Goal: Task Accomplishment & Management: Manage account settings

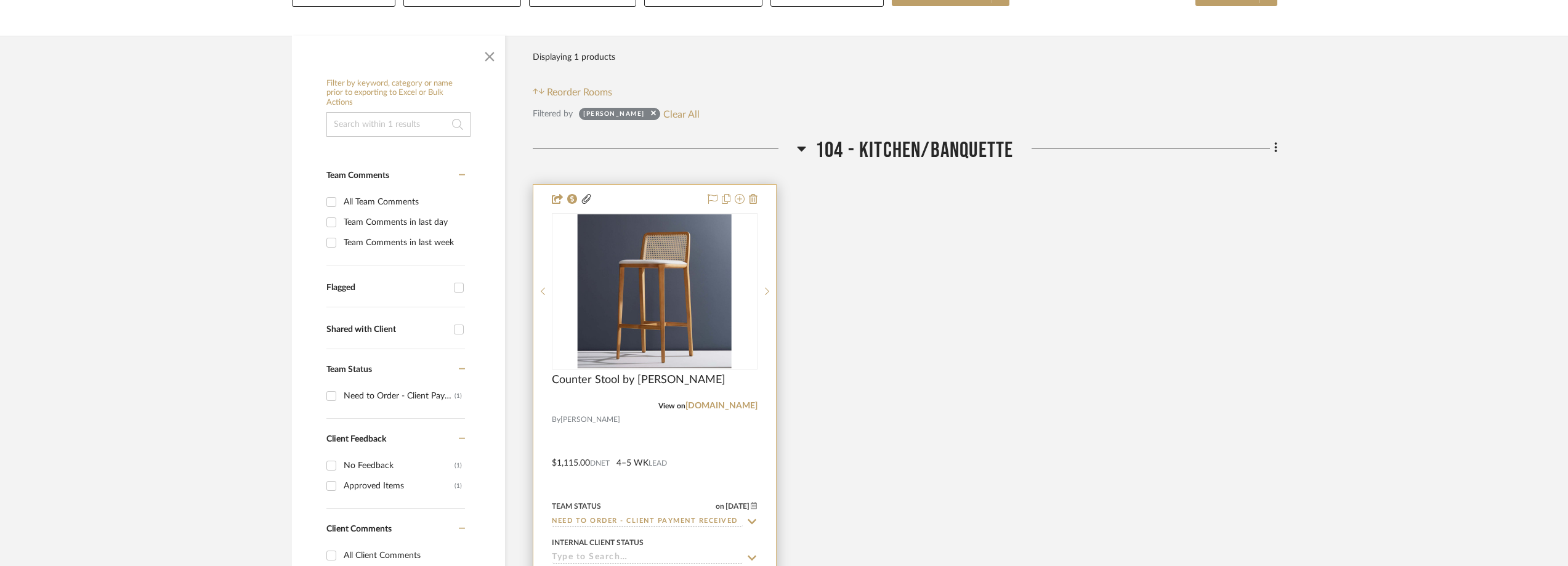
click at [652, 292] on img "0" at bounding box center [655, 292] width 154 height 154
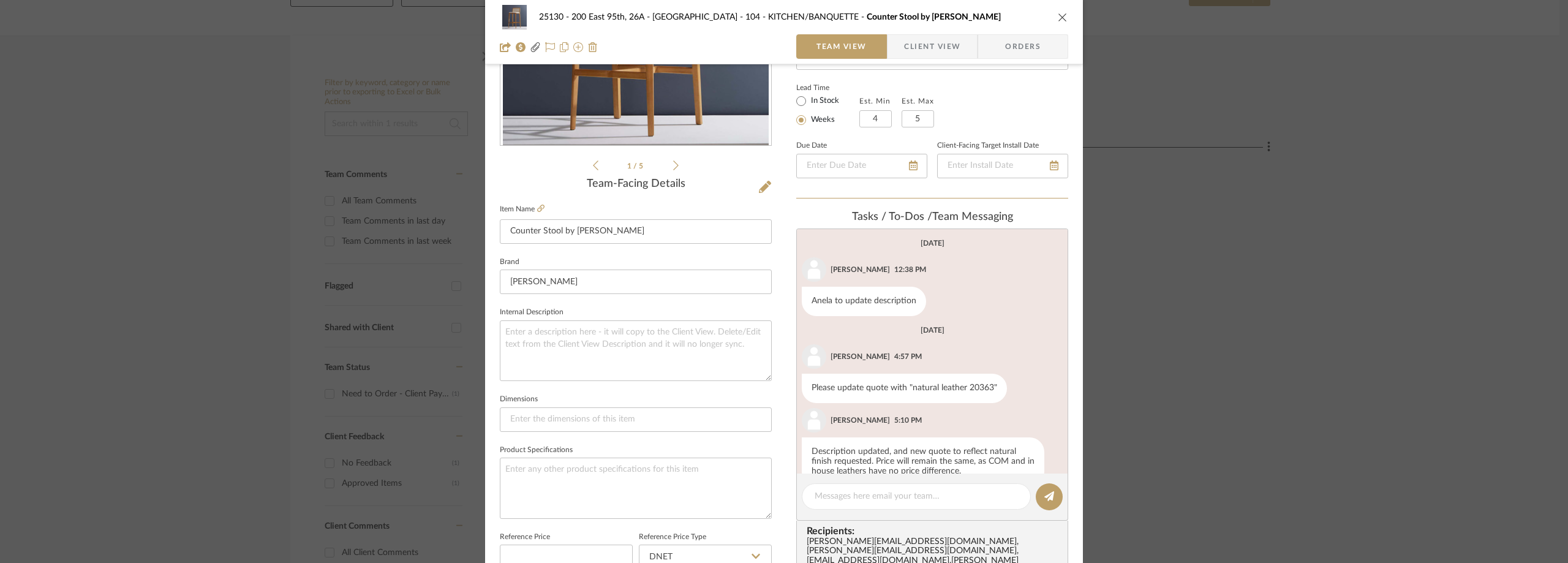
scroll to position [184, 0]
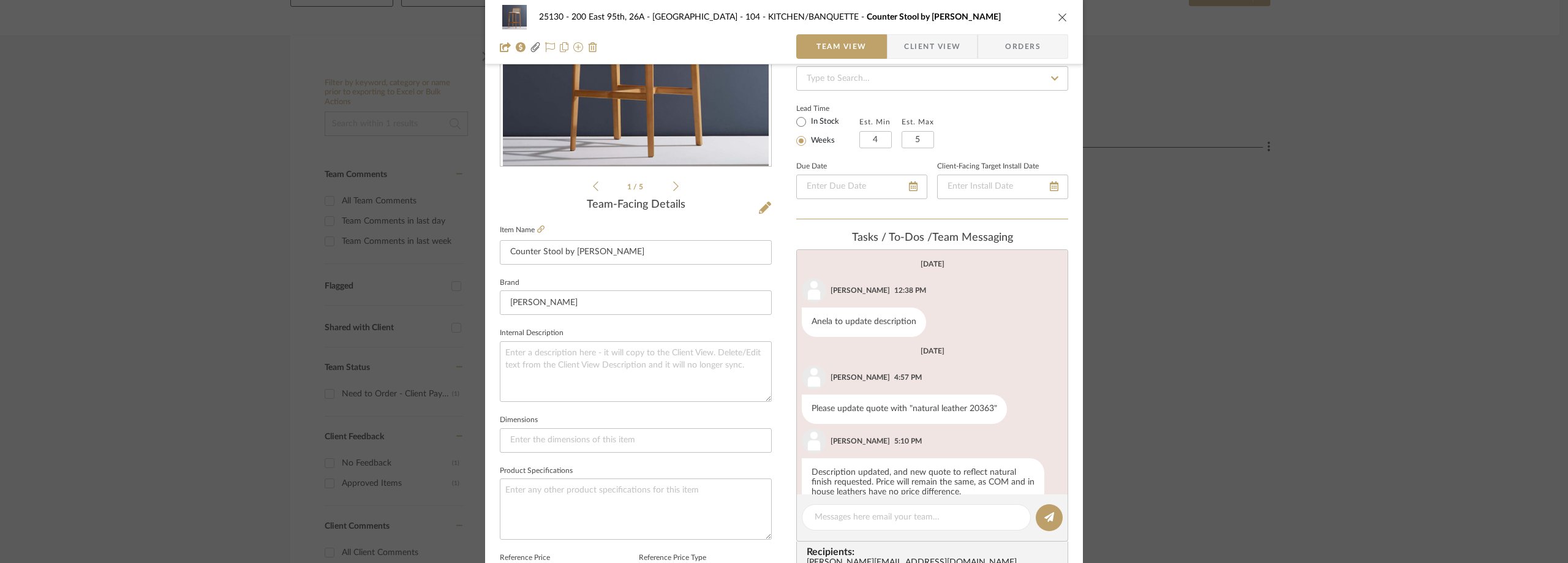
click at [916, 53] on span "Client View" at bounding box center [932, 46] width 56 height 25
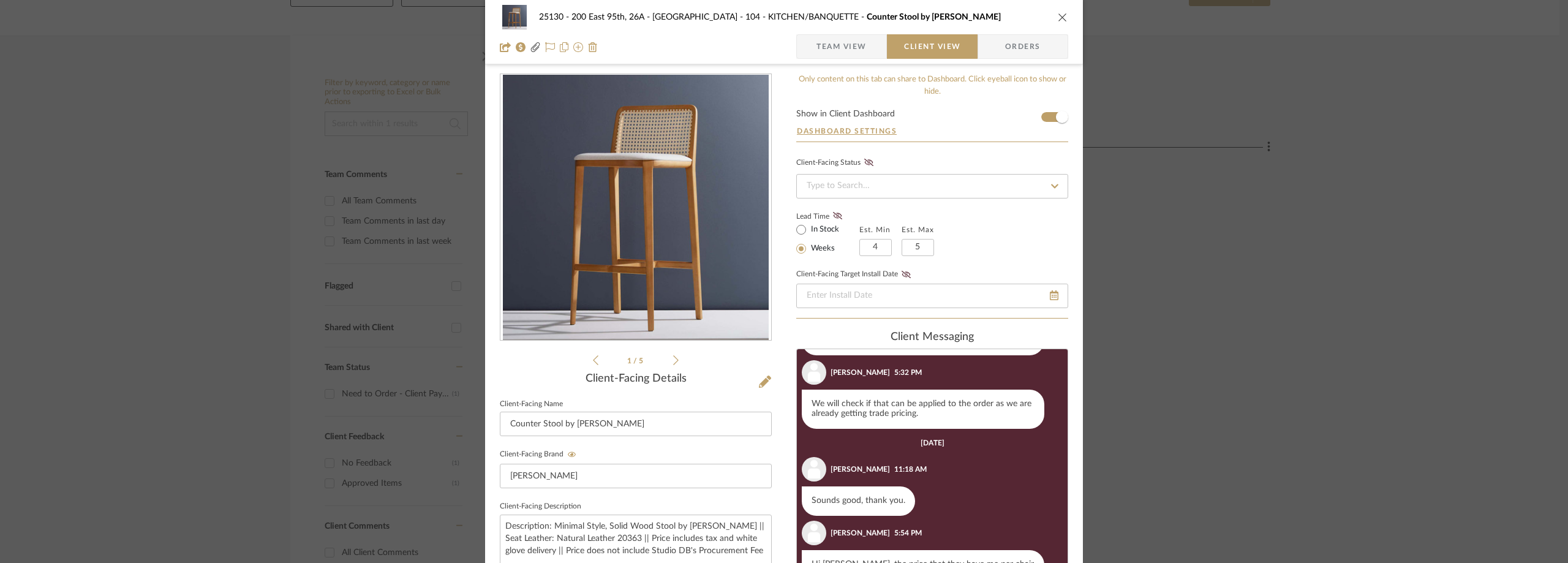
scroll to position [0, 0]
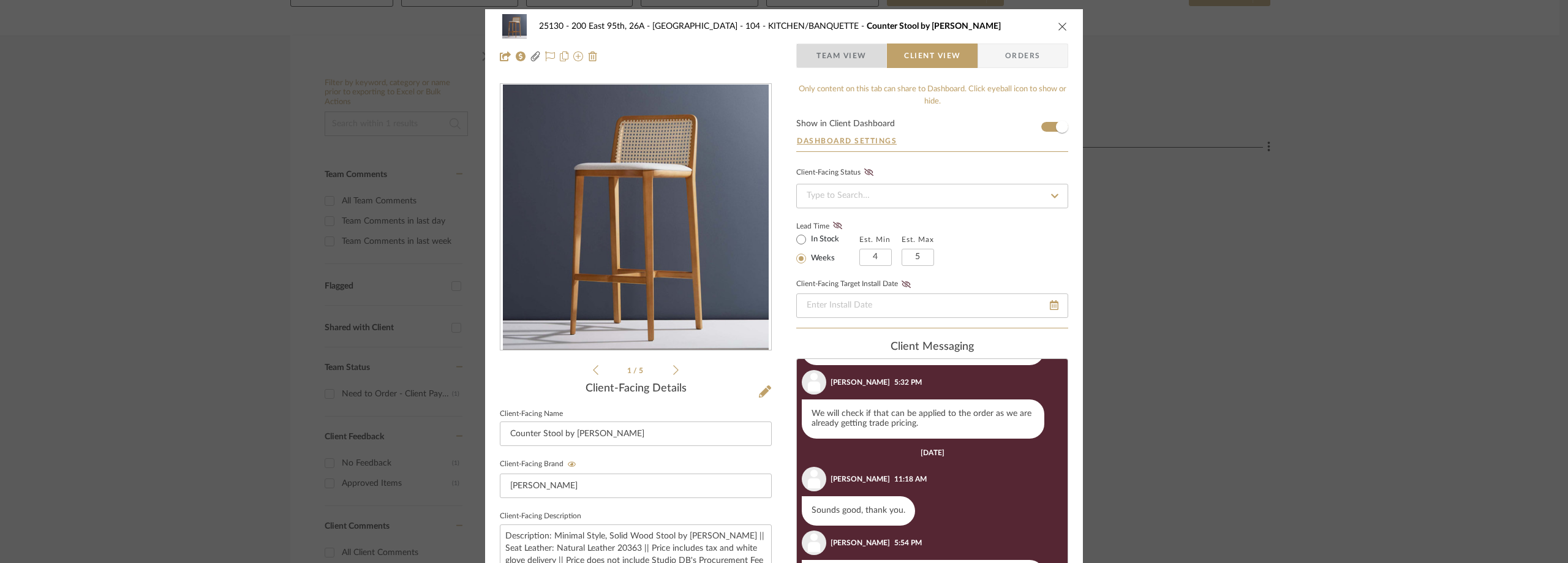
click at [868, 47] on span "Team View" at bounding box center [841, 55] width 89 height 25
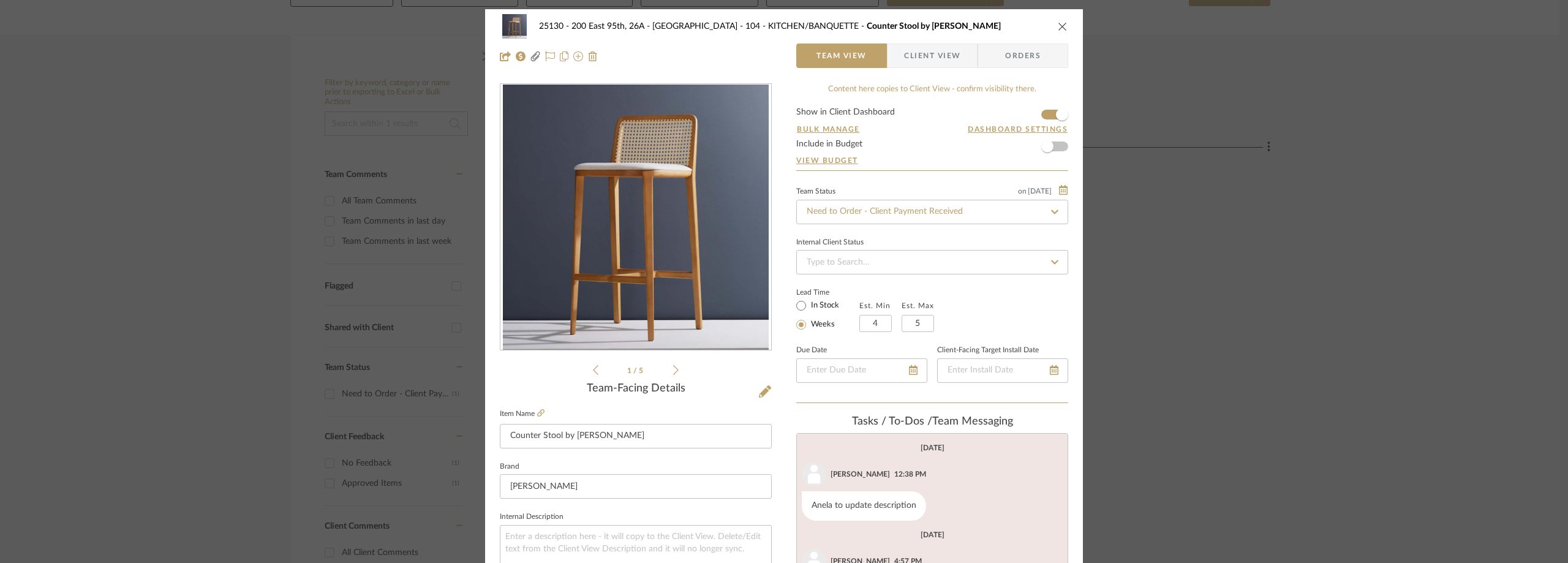
scroll to position [27, 0]
click at [840, 202] on input "Need to Order - Client Payment Received" at bounding box center [932, 212] width 272 height 25
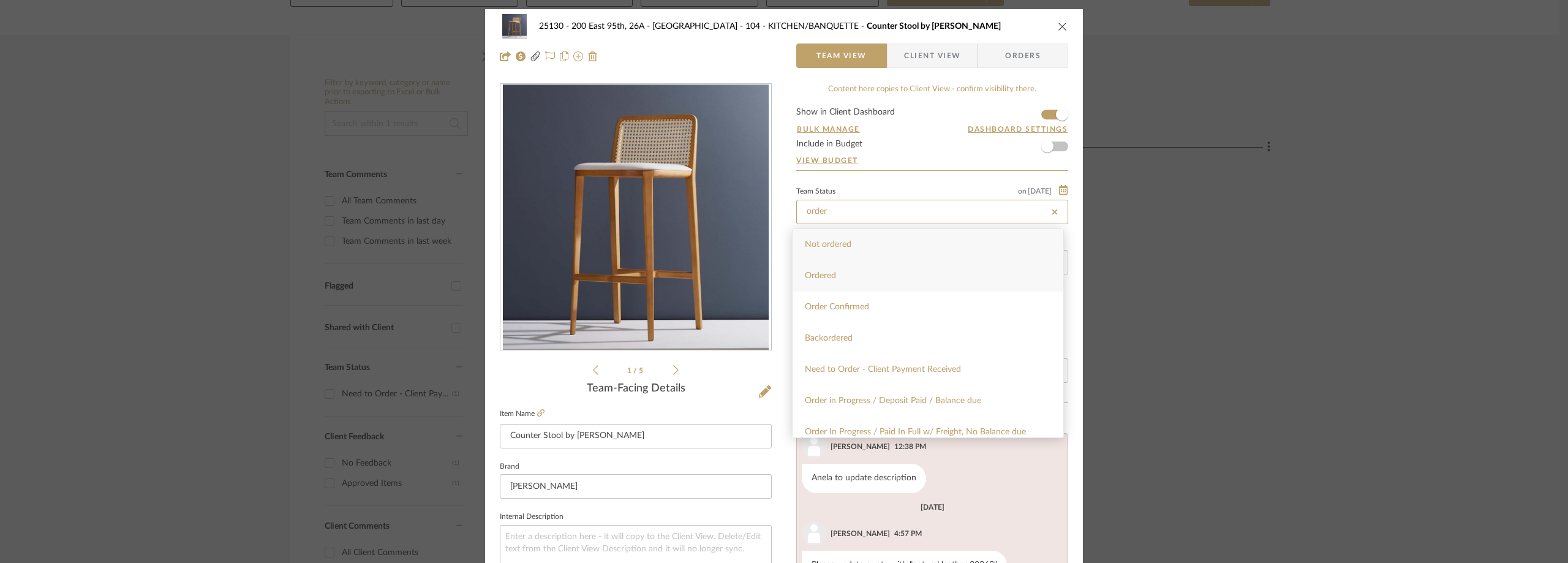
scroll to position [61, 0]
type input "order"
click at [922, 367] on span "Order In Progress / Paid In Full w/ Freight, No Balance due" at bounding box center [915, 371] width 221 height 9
type input "[DATE]"
type input "Order In Progress / Paid In Full w/ Freight, No Balance due"
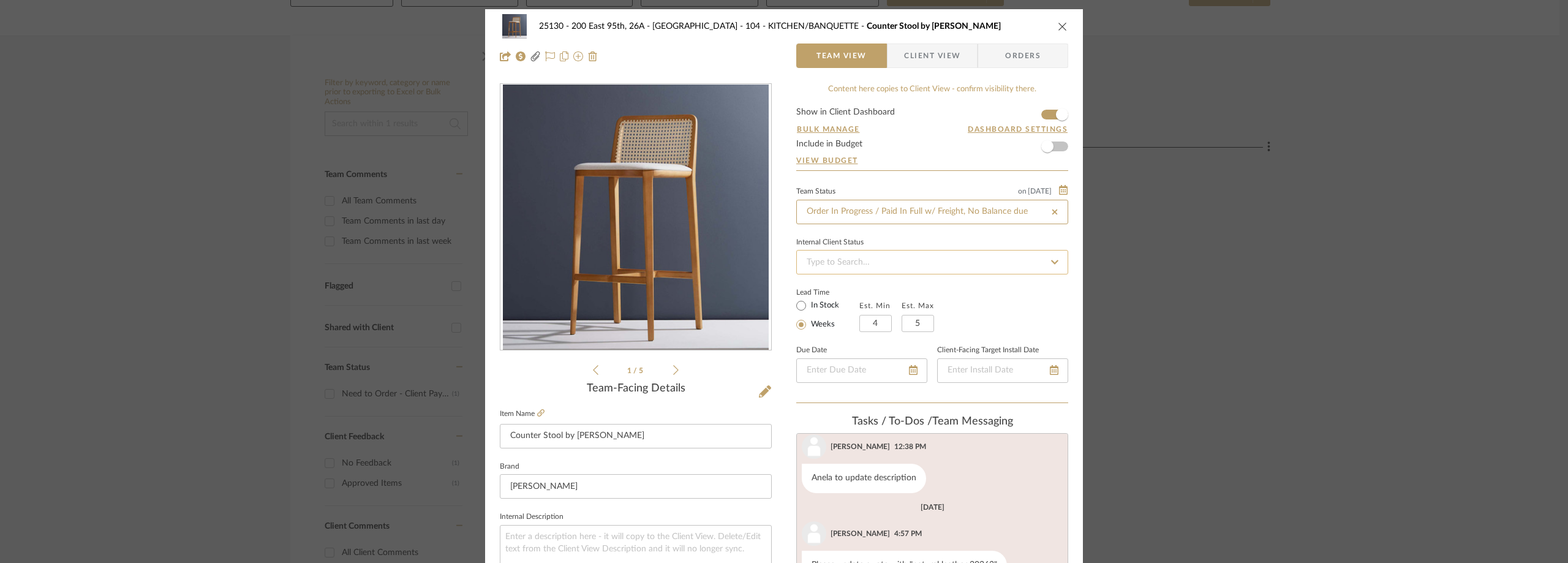
type input "[DATE]"
type input "Order In Progress / Paid In Full w/ Freight, No Balance due"
click at [976, 236] on div "Internal Client Status" at bounding box center [932, 254] width 272 height 41
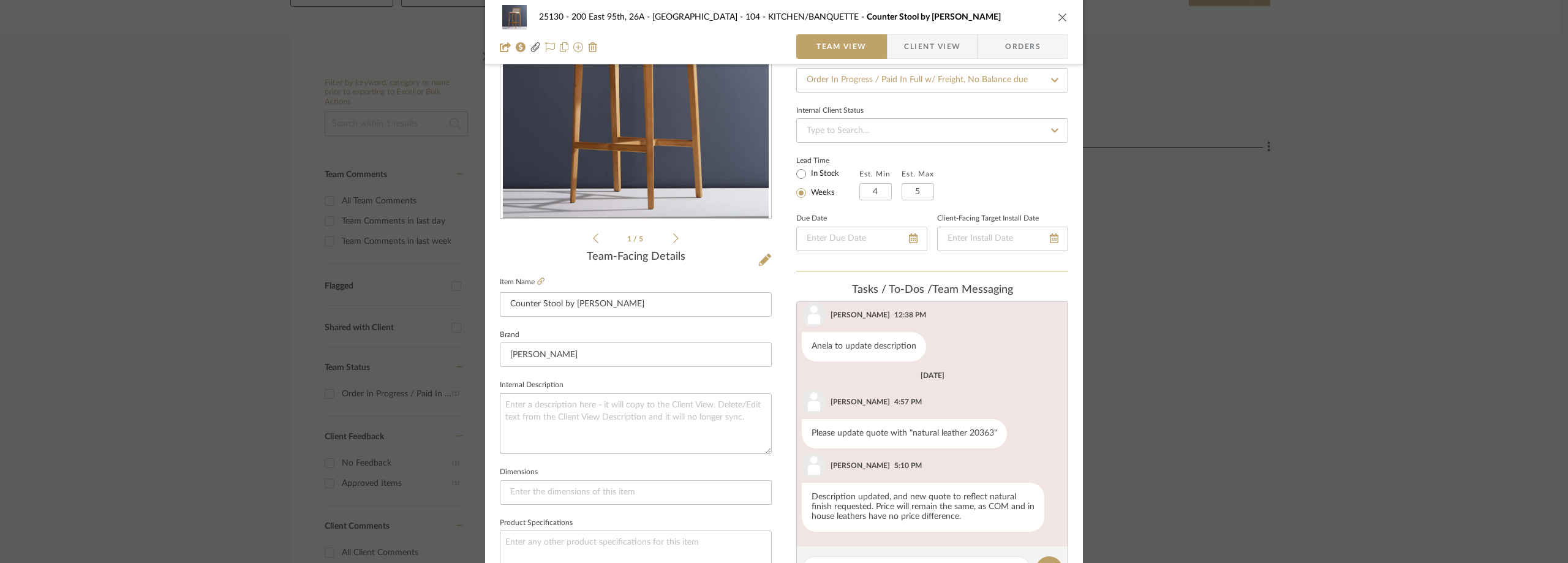
scroll to position [306, 0]
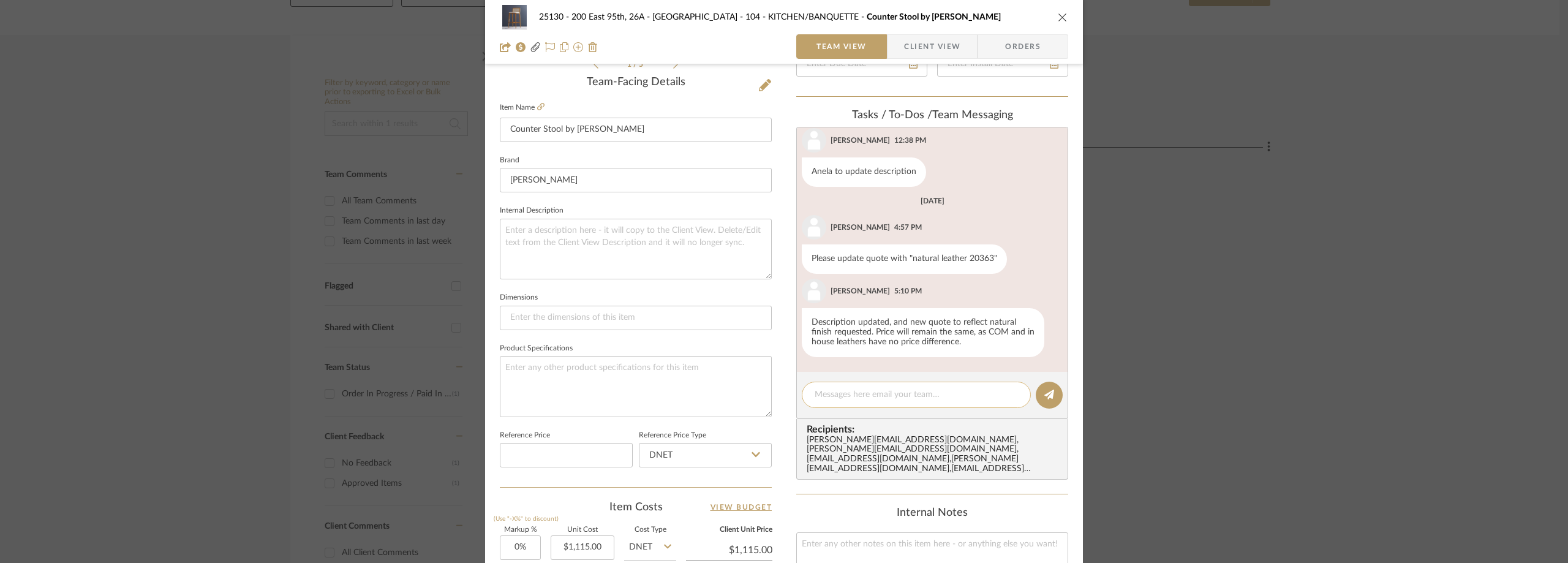
click at [833, 395] on textarea at bounding box center [916, 395] width 203 height 13
paste textarea "#DIR US DNPTNMDLN 02 - DB"
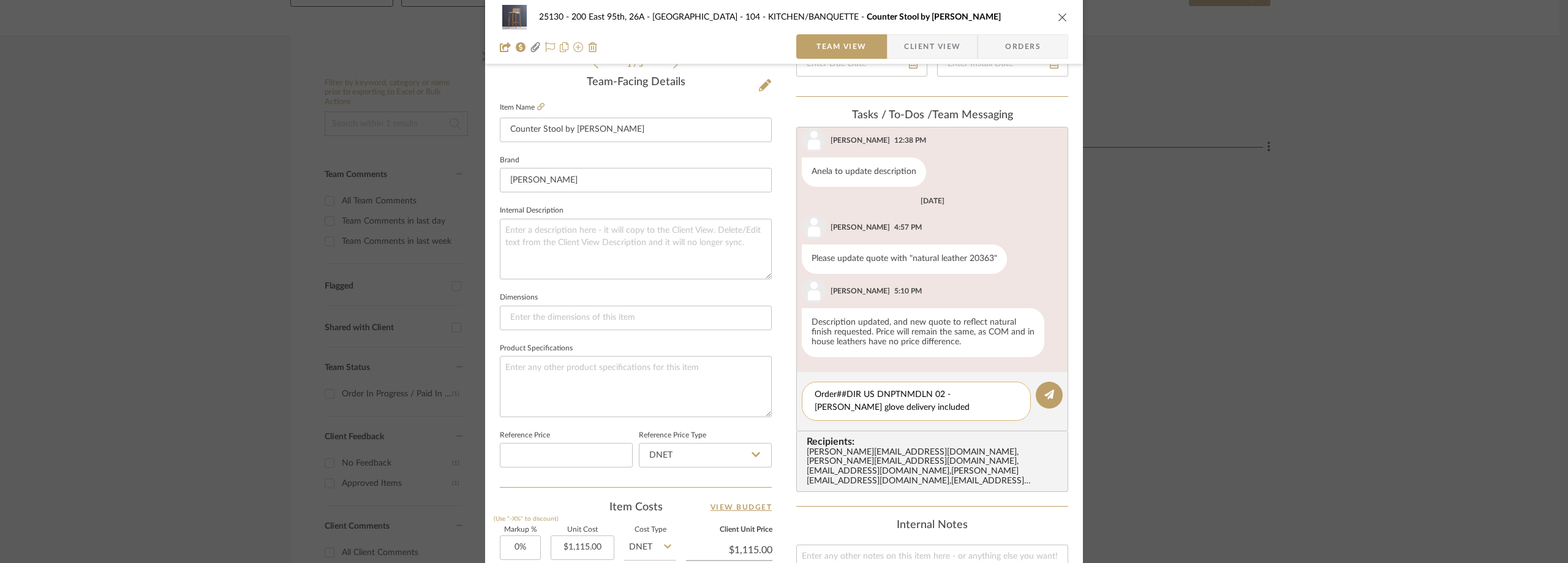
type textarea "Order##DIR US DNPTNMDLN 02 - [PERSON_NAME] glove delivery included"
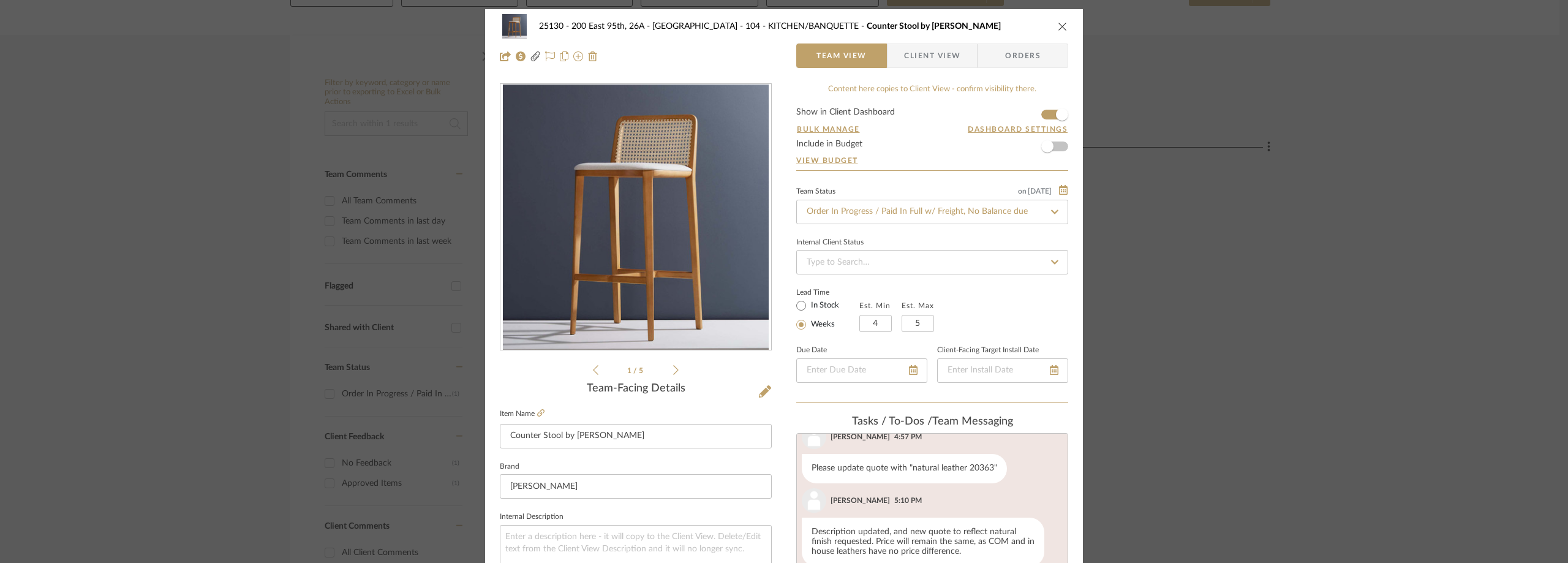
click at [139, 212] on div "25130 - 200 East 95th, 26A - Kosheleva 104 - KITCHEN/BANQUETTE Counter Stool by…" at bounding box center [784, 282] width 1568 height 563
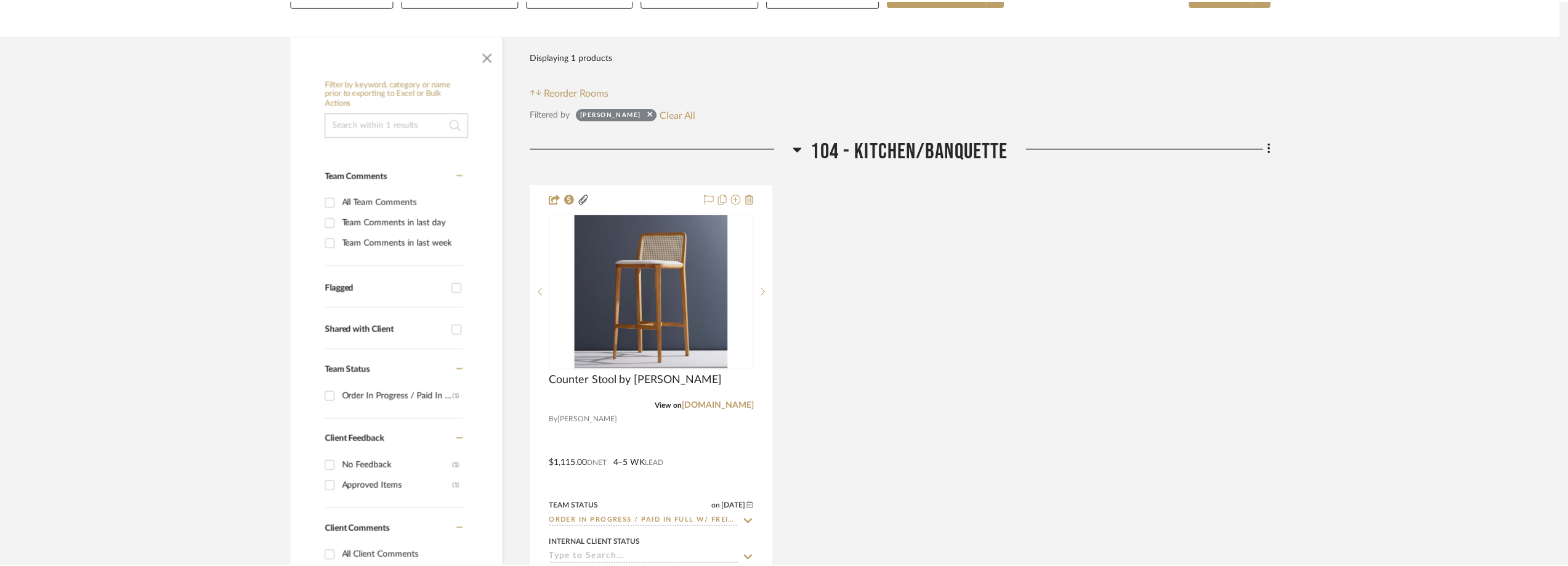
scroll to position [206, 0]
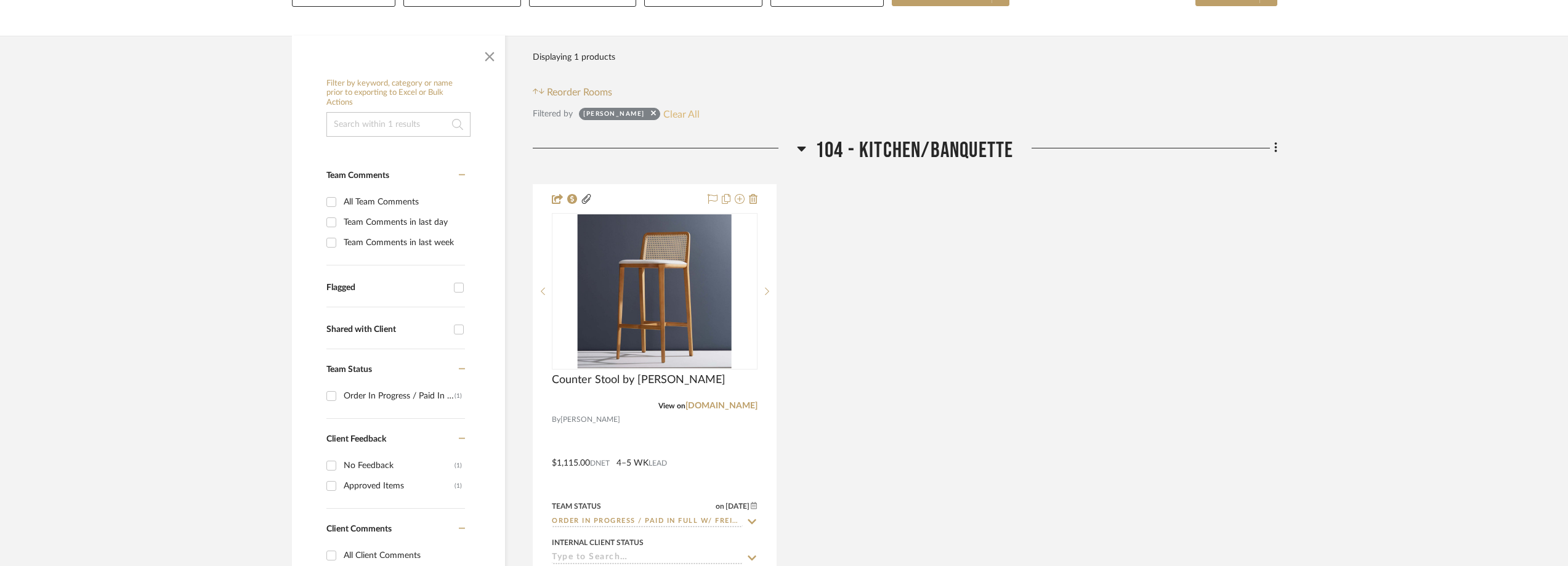
click at [663, 118] on button "Clear All" at bounding box center [681, 114] width 37 height 16
checkbox input "false"
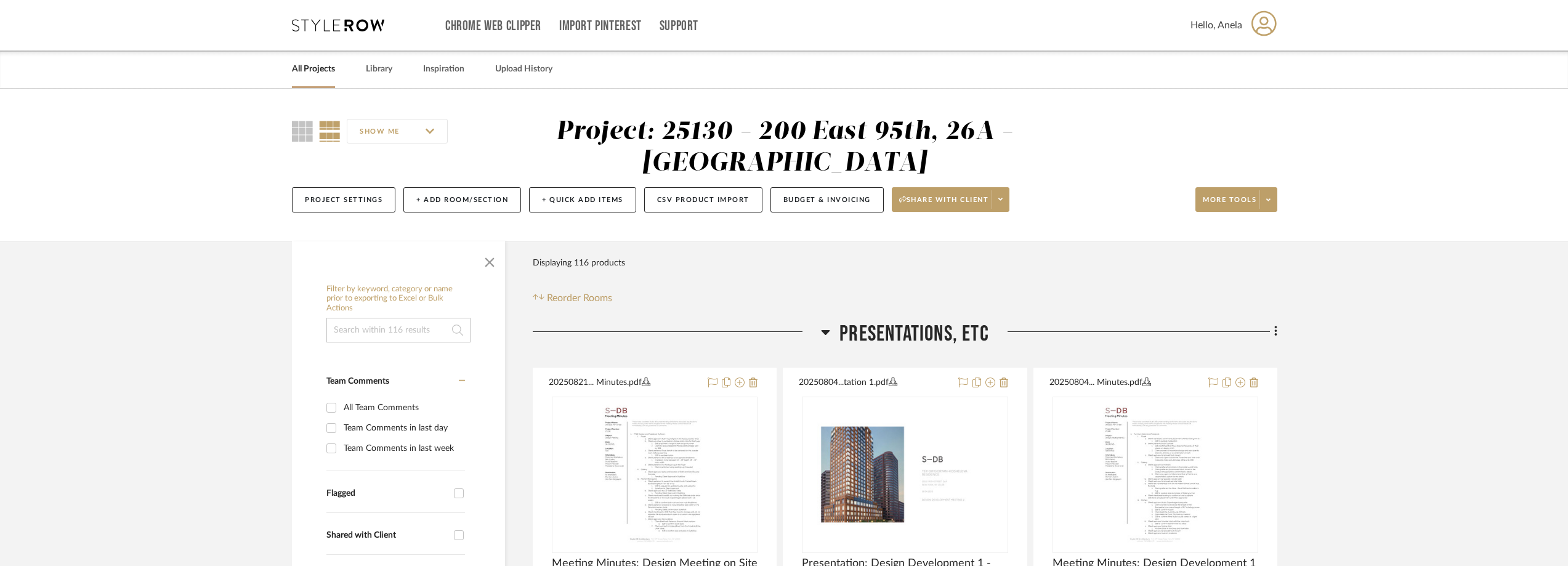
click at [366, 25] on icon at bounding box center [338, 25] width 92 height 12
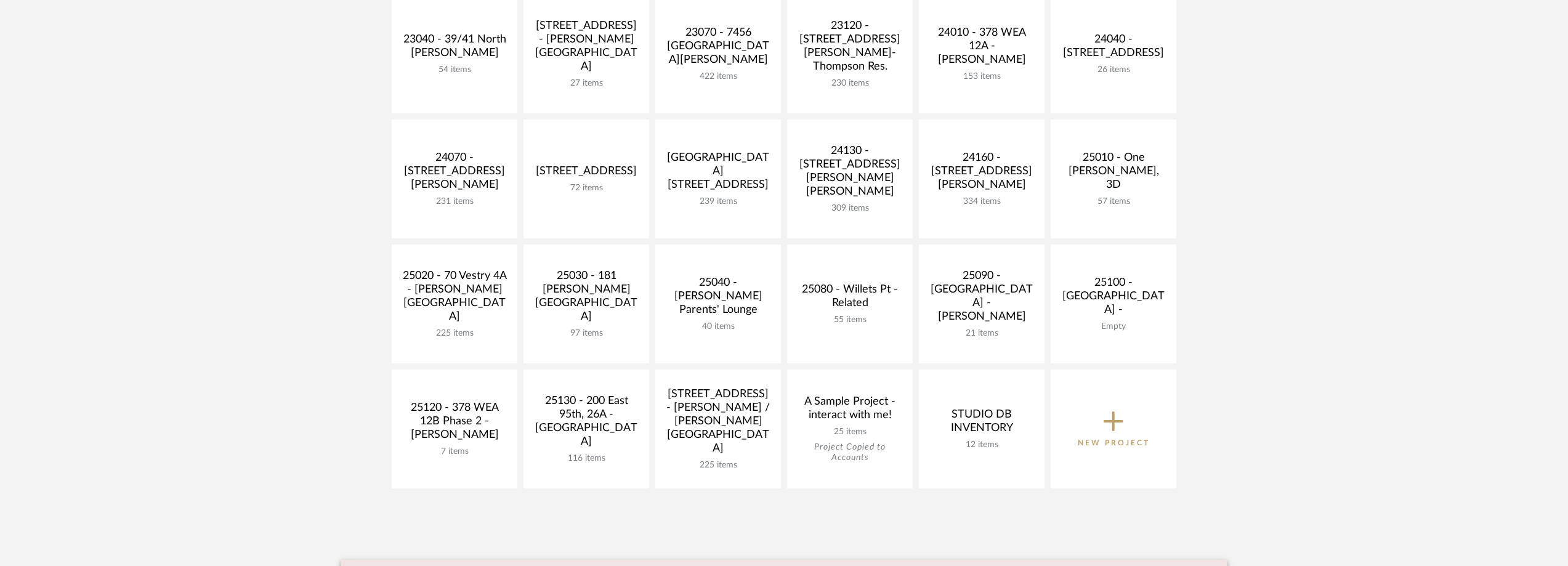
scroll to position [493, 0]
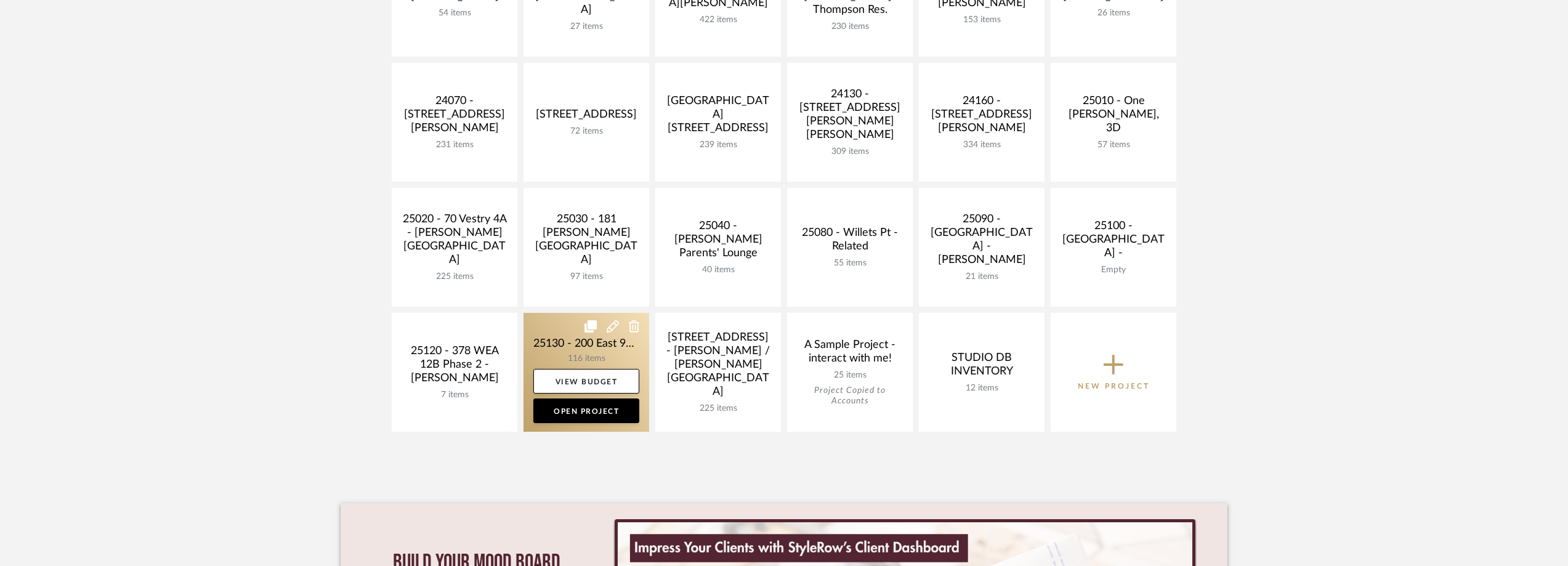
click at [561, 337] on link at bounding box center [586, 372] width 126 height 119
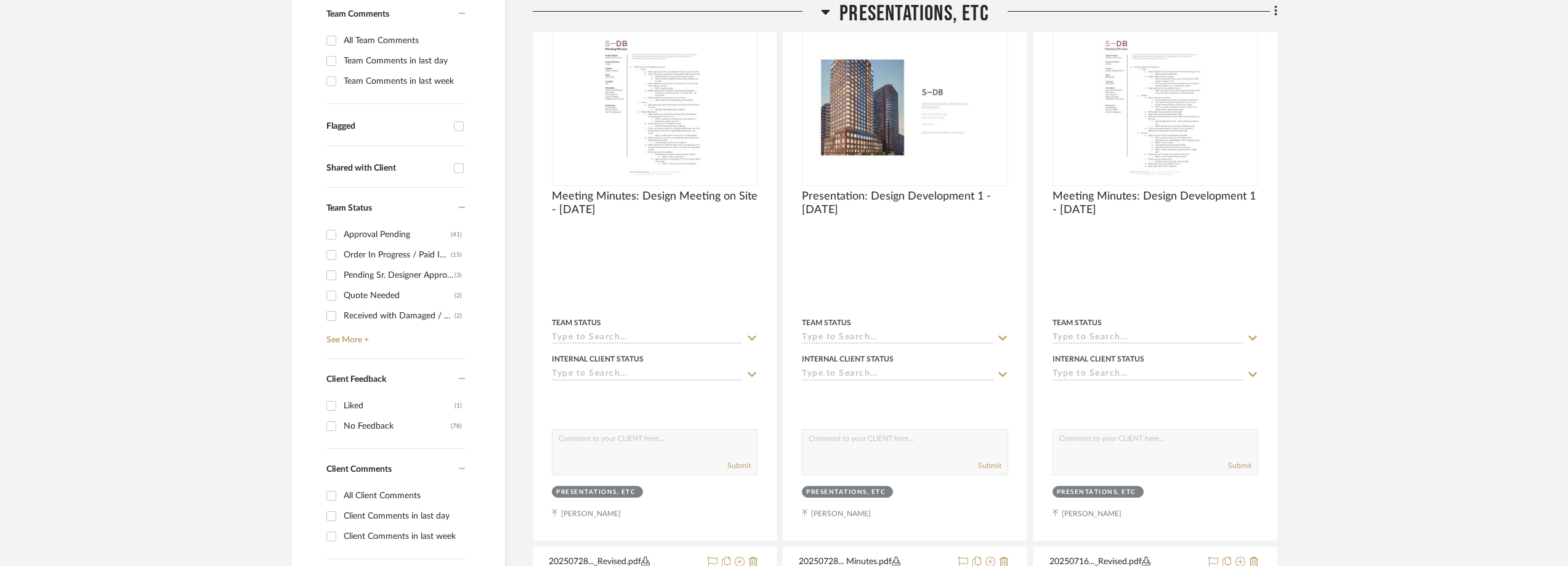
scroll to position [369, 0]
click at [341, 339] on link "See More +" at bounding box center [394, 333] width 142 height 20
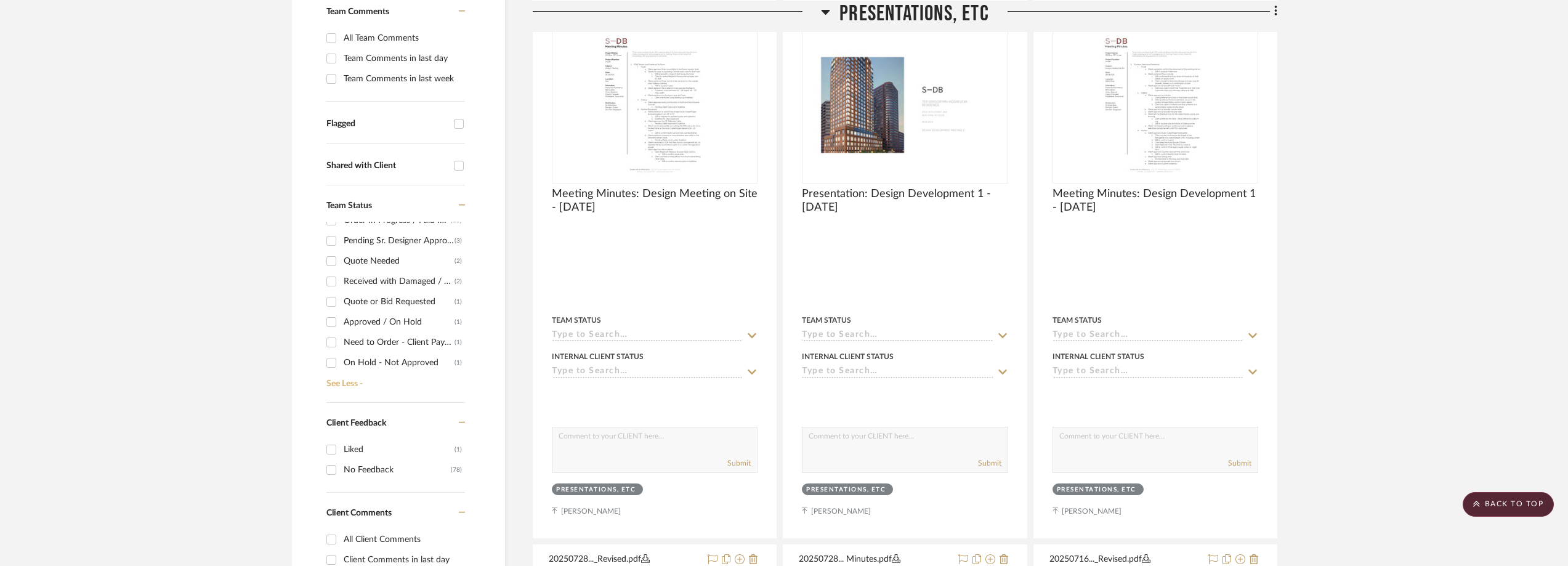
scroll to position [56, 0]
click at [394, 316] on div "Need to Order - Client Payment Received" at bounding box center [399, 319] width 111 height 20
click at [341, 316] on input "Need to Order - Client Payment Received (1)" at bounding box center [331, 319] width 20 height 20
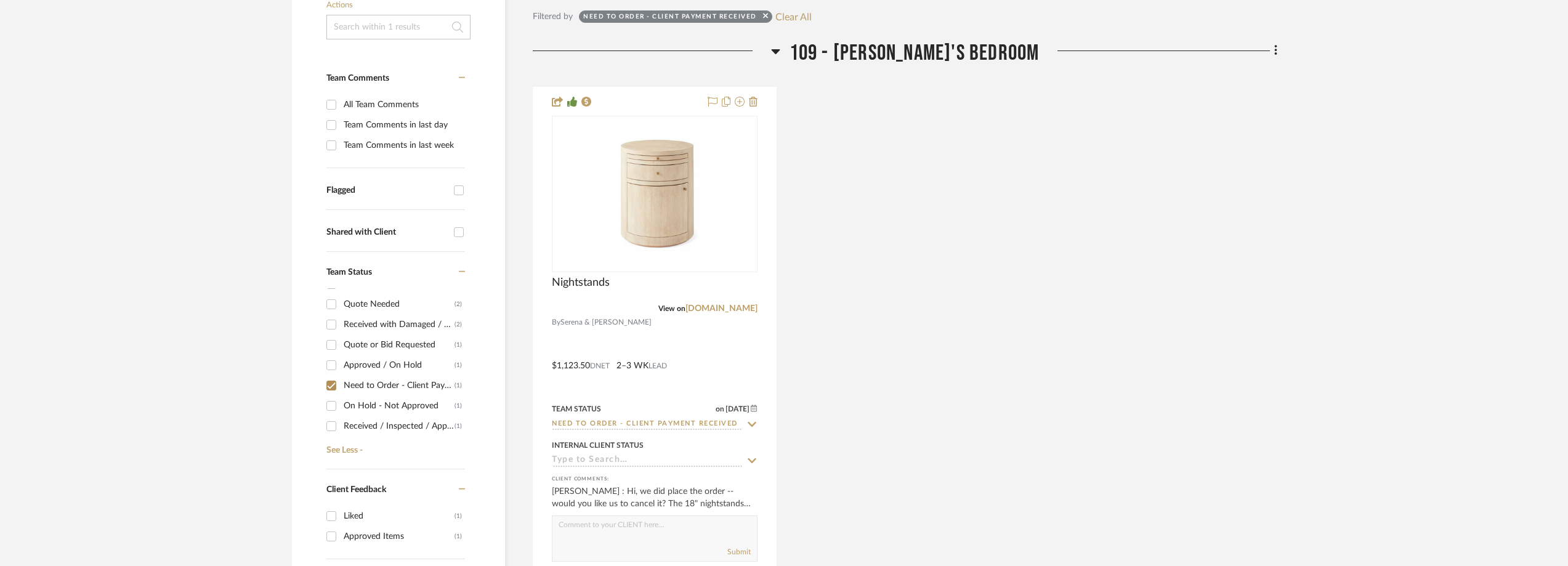
scroll to position [308, 0]
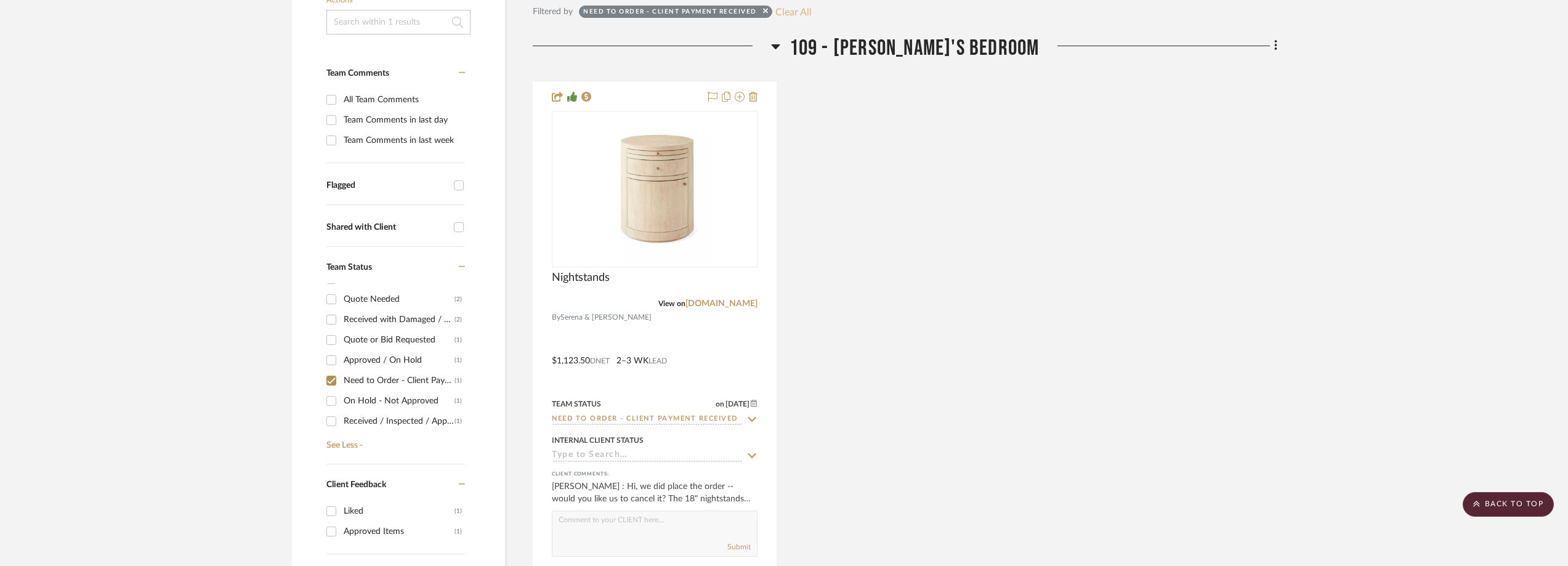
click at [793, 17] on button "Clear All" at bounding box center [793, 11] width 37 height 16
checkbox input "false"
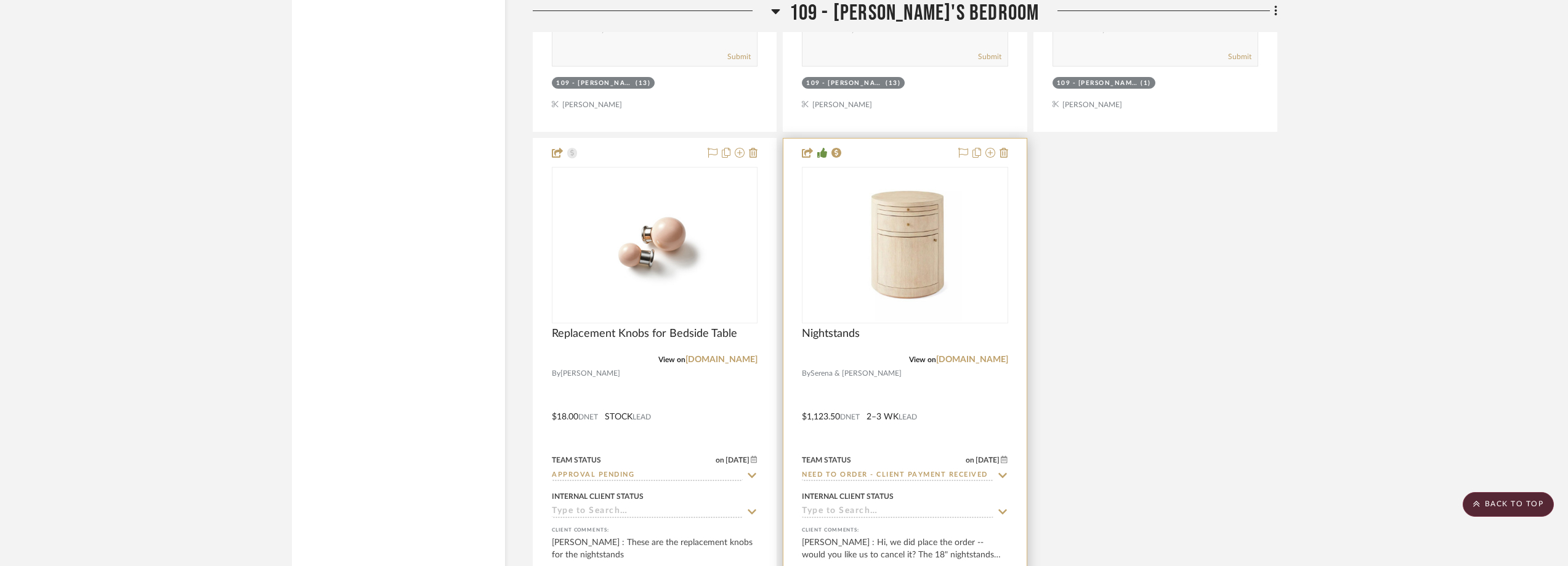
scroll to position [12769, 0]
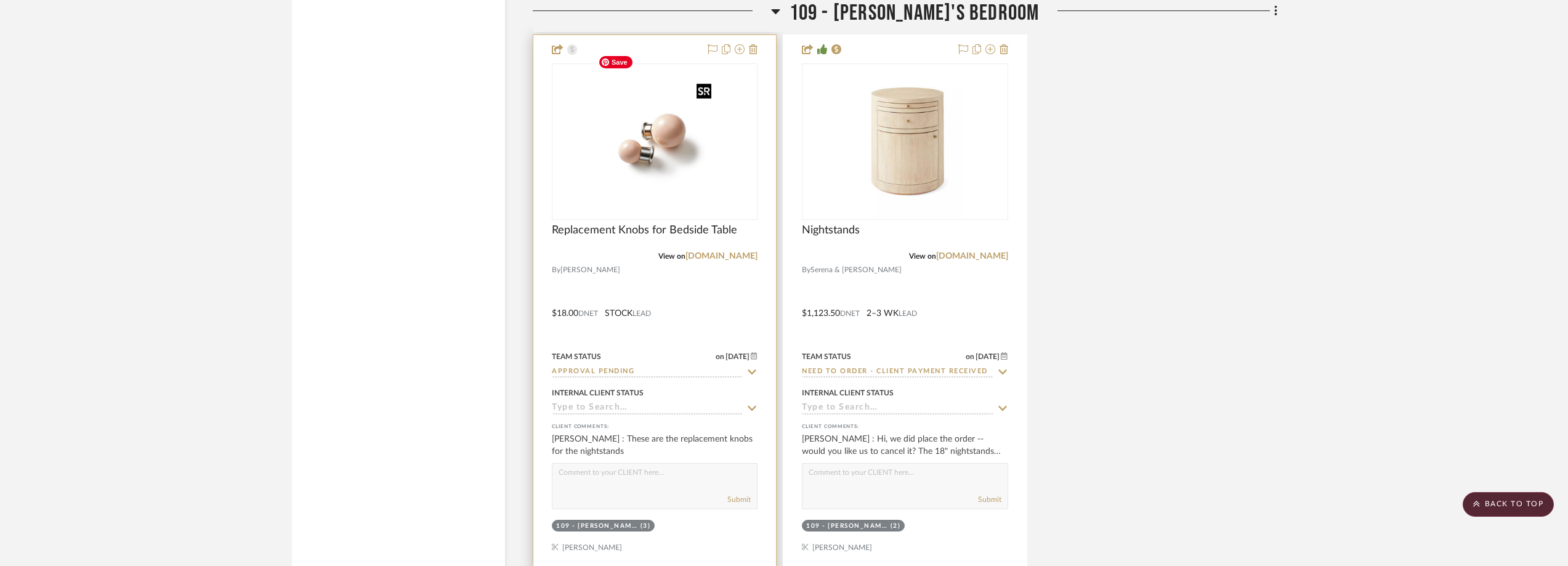
click at [682, 180] on div at bounding box center [655, 141] width 206 height 156
click at [655, 145] on img "0" at bounding box center [655, 142] width 123 height 154
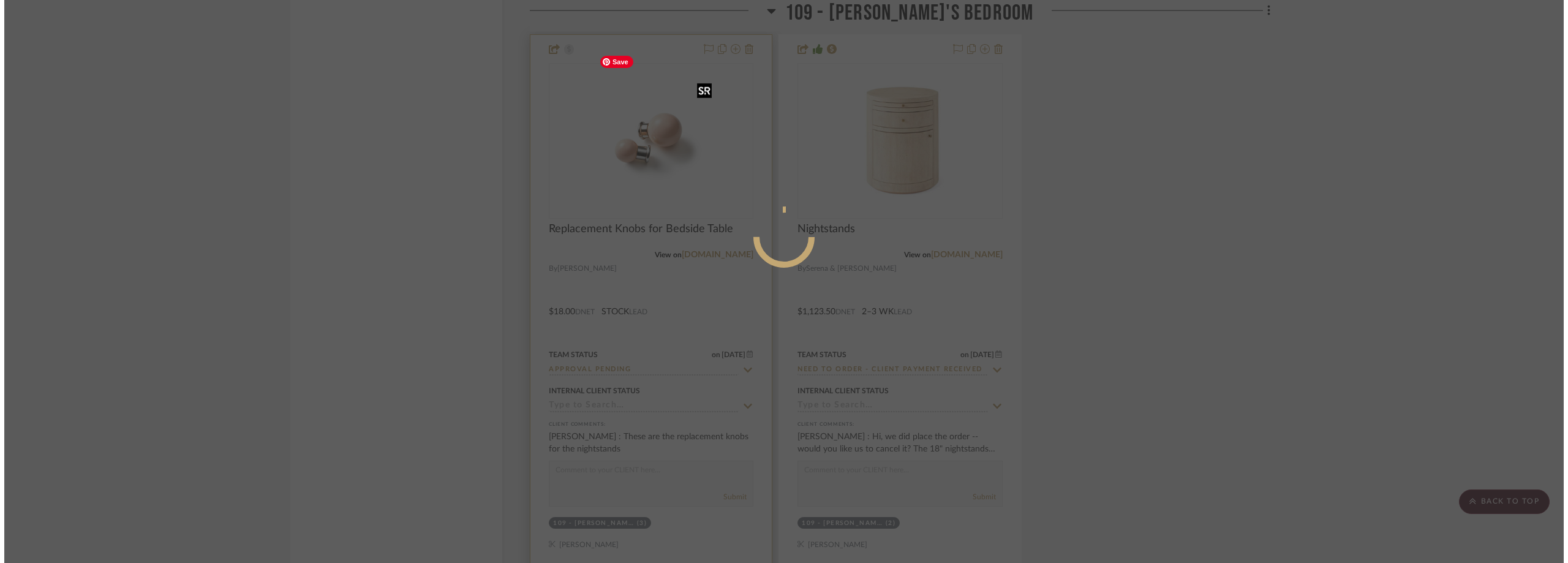
scroll to position [0, 0]
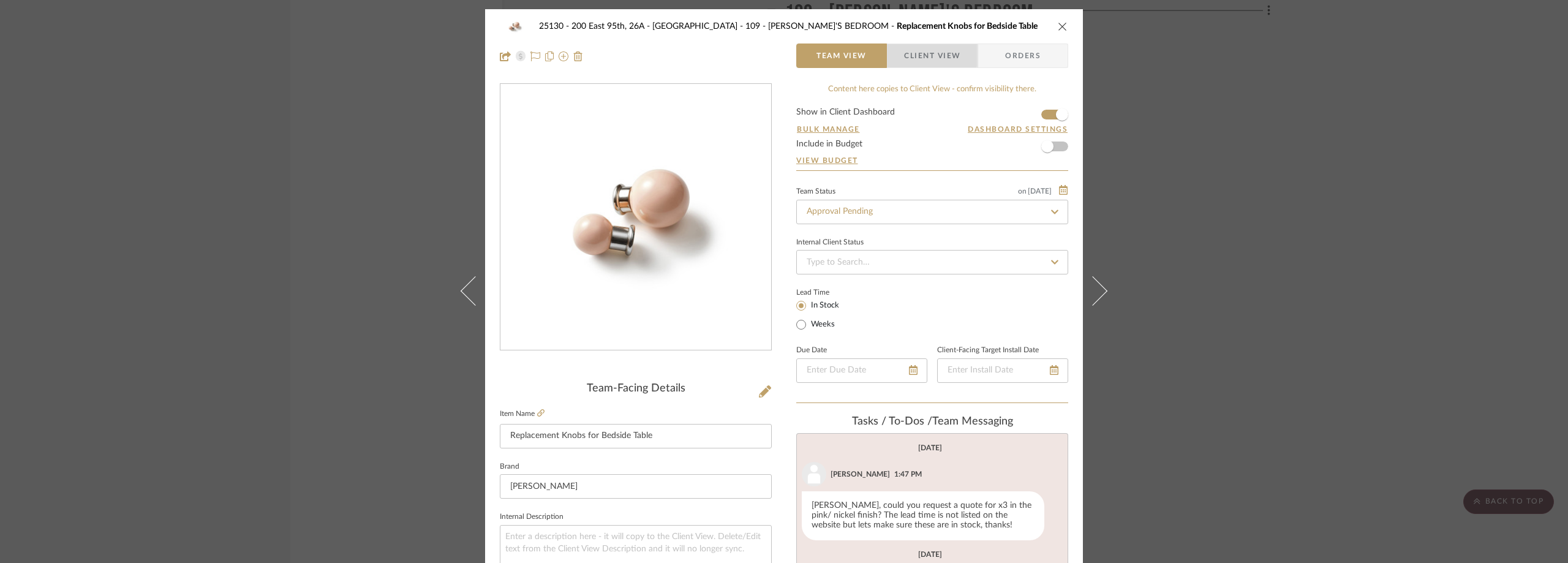
click at [926, 49] on span "Client View" at bounding box center [932, 55] width 56 height 25
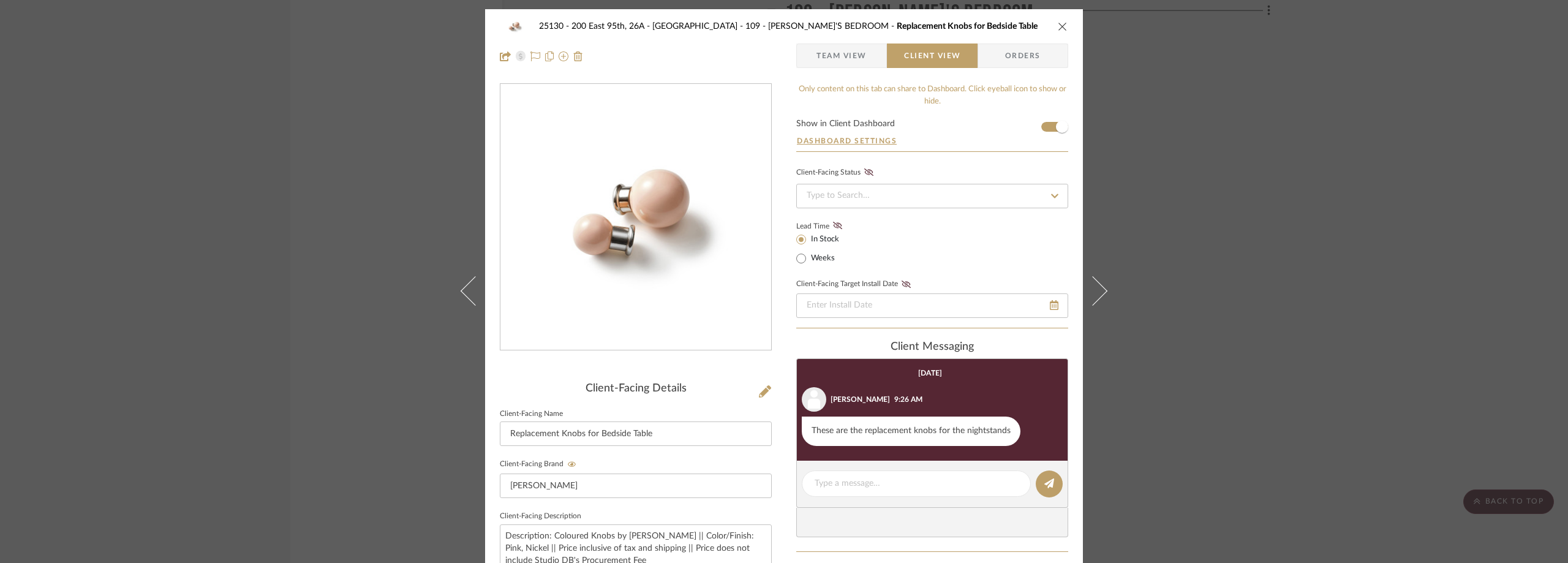
click at [852, 58] on span "Team View" at bounding box center [841, 55] width 50 height 25
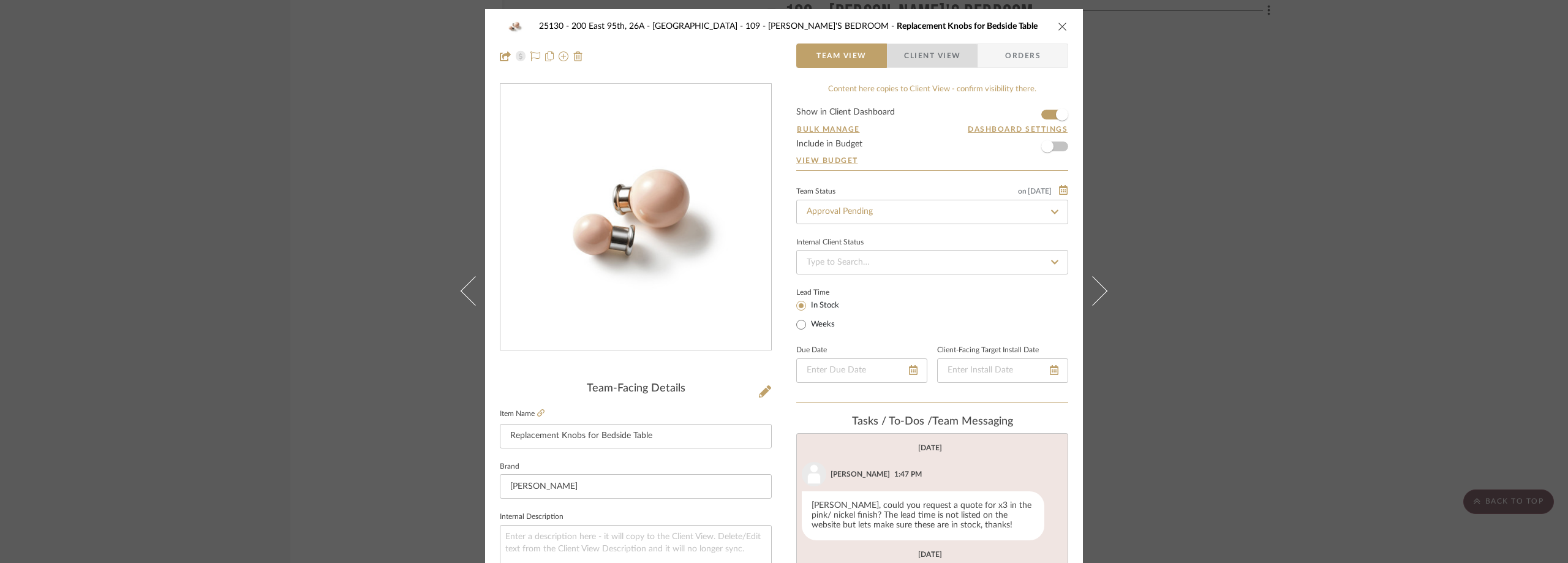
click at [894, 62] on span "button" at bounding box center [895, 55] width 16 height 25
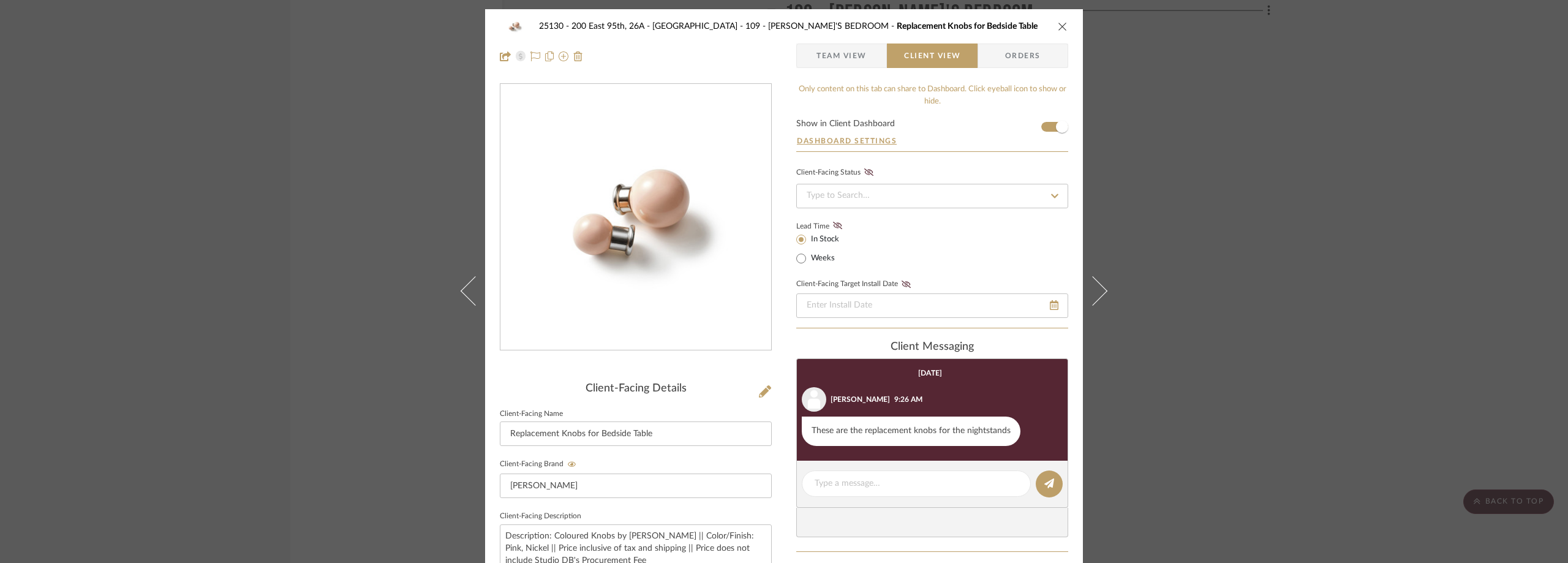
click at [817, 60] on span "Team View" at bounding box center [841, 55] width 50 height 25
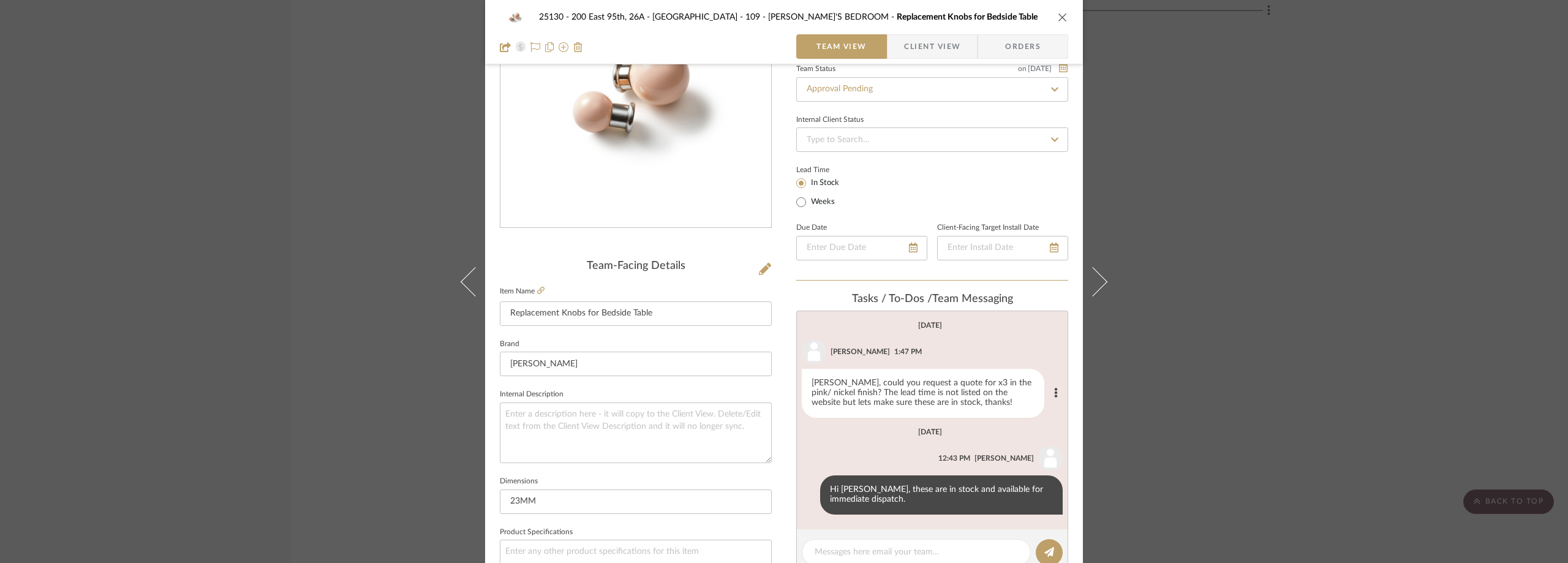
scroll to position [245, 0]
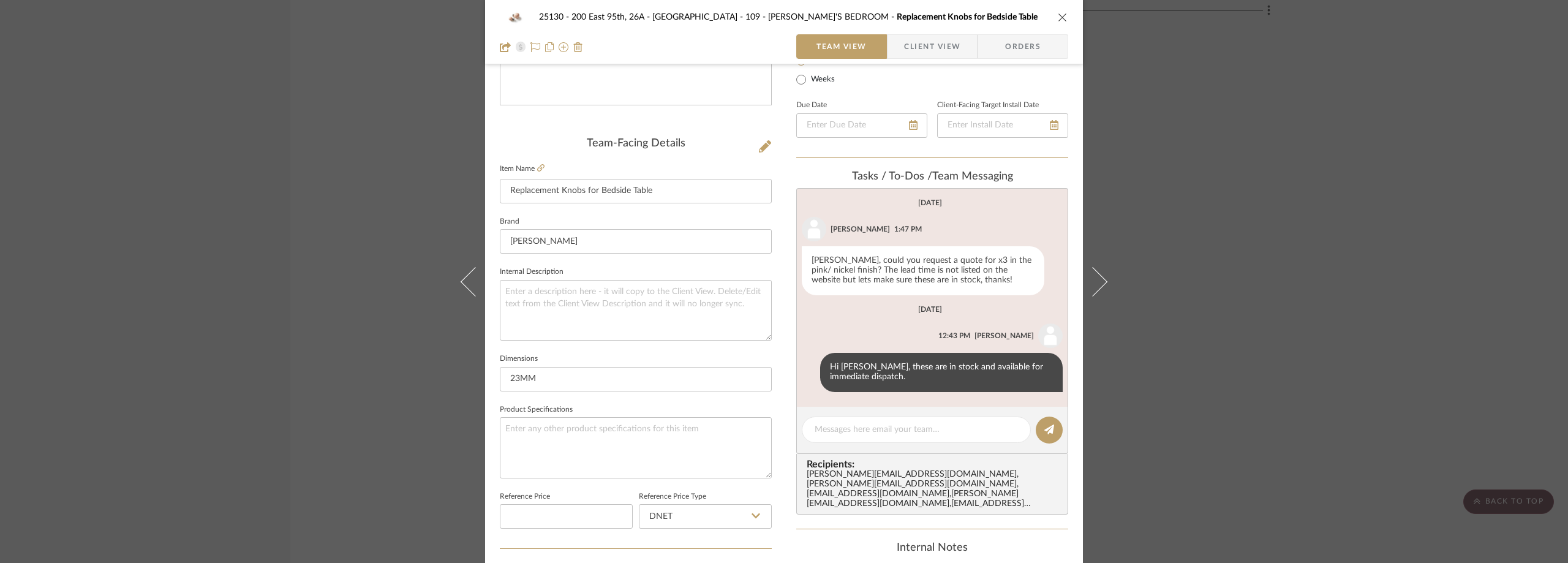
click at [904, 47] on span "Client View" at bounding box center [932, 46] width 56 height 25
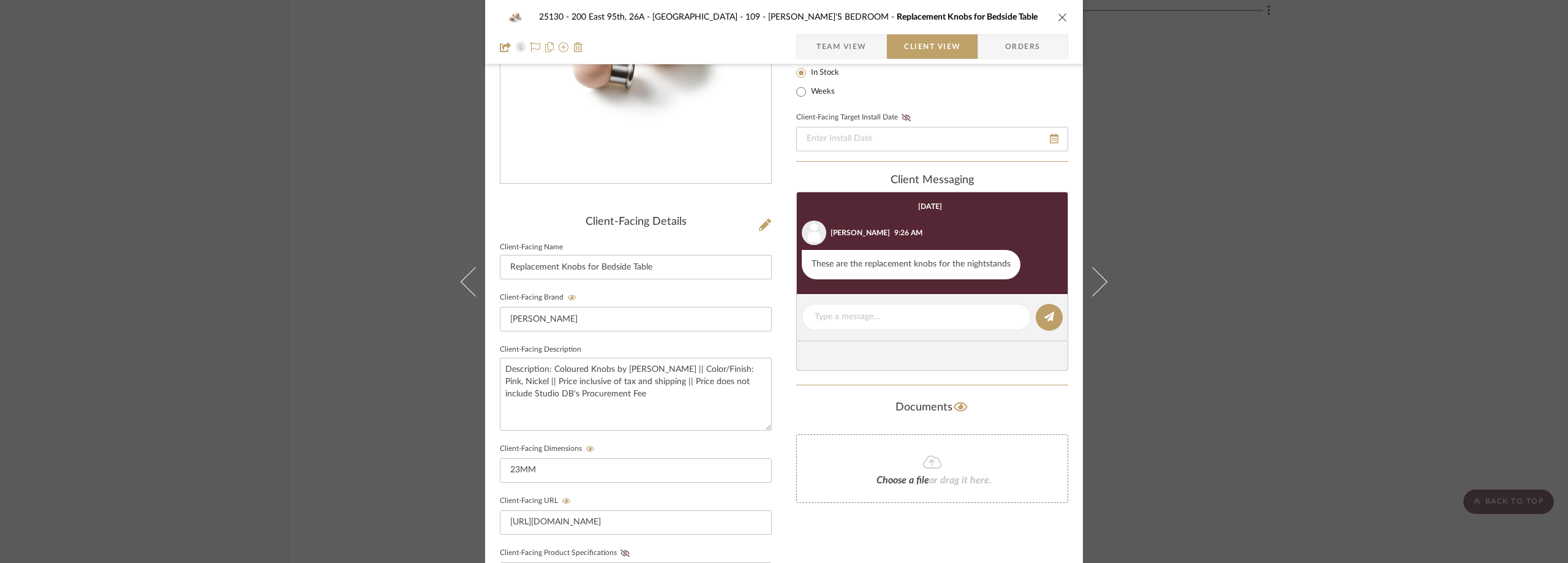
scroll to position [61, 0]
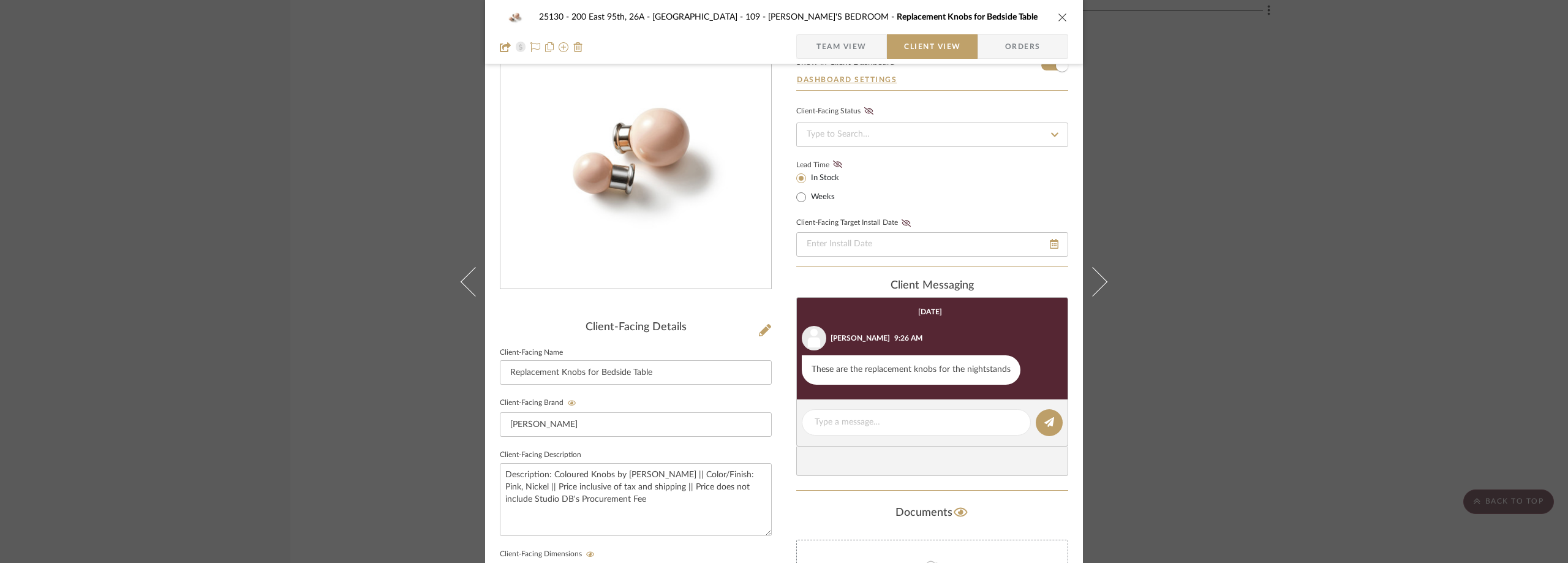
click at [1265, 114] on div "25130 - 200 East 95th, 26A - Kosheleva 109 - [PERSON_NAME]'S BEDROOM Replacemen…" at bounding box center [784, 282] width 1568 height 563
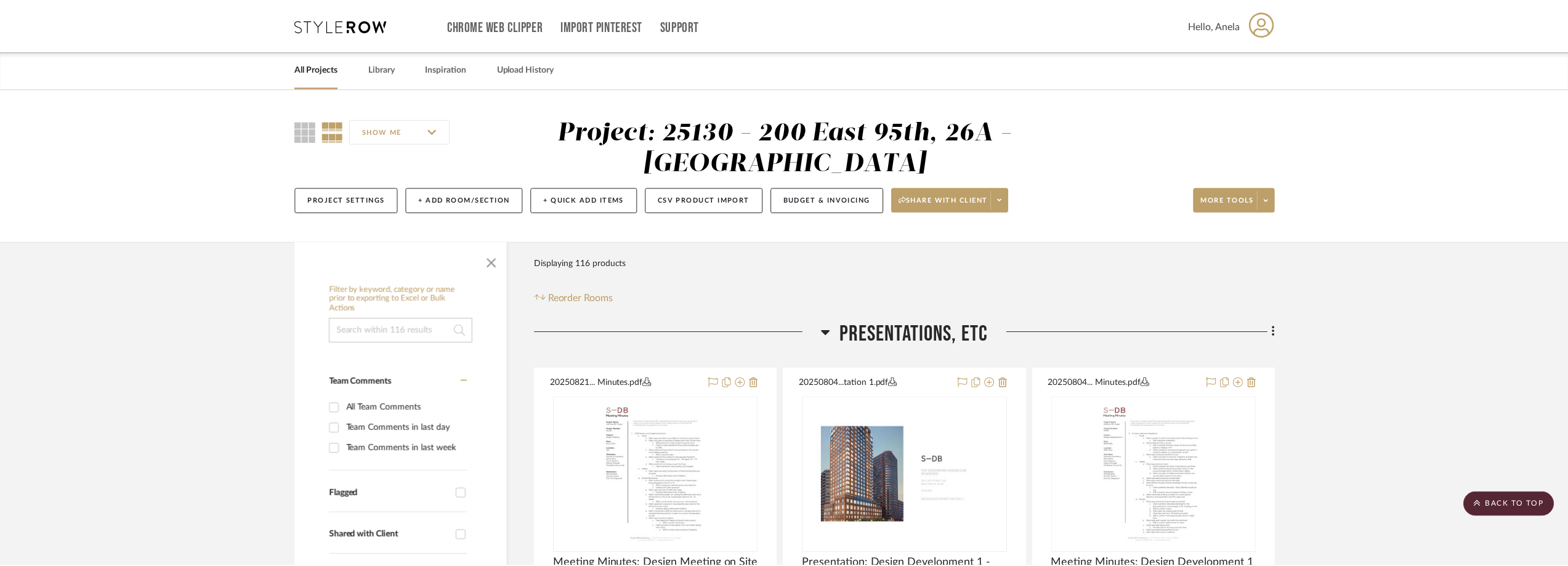
scroll to position [12769, 0]
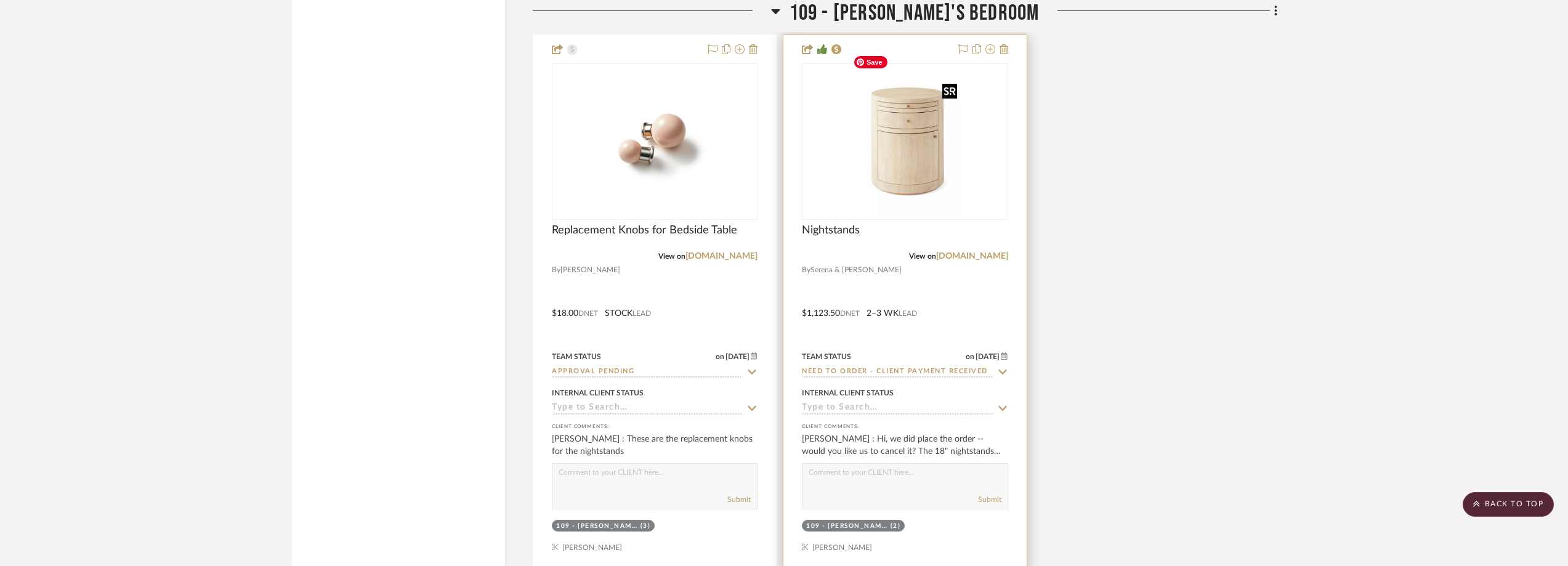
click at [943, 139] on img "0" at bounding box center [905, 142] width 115 height 154
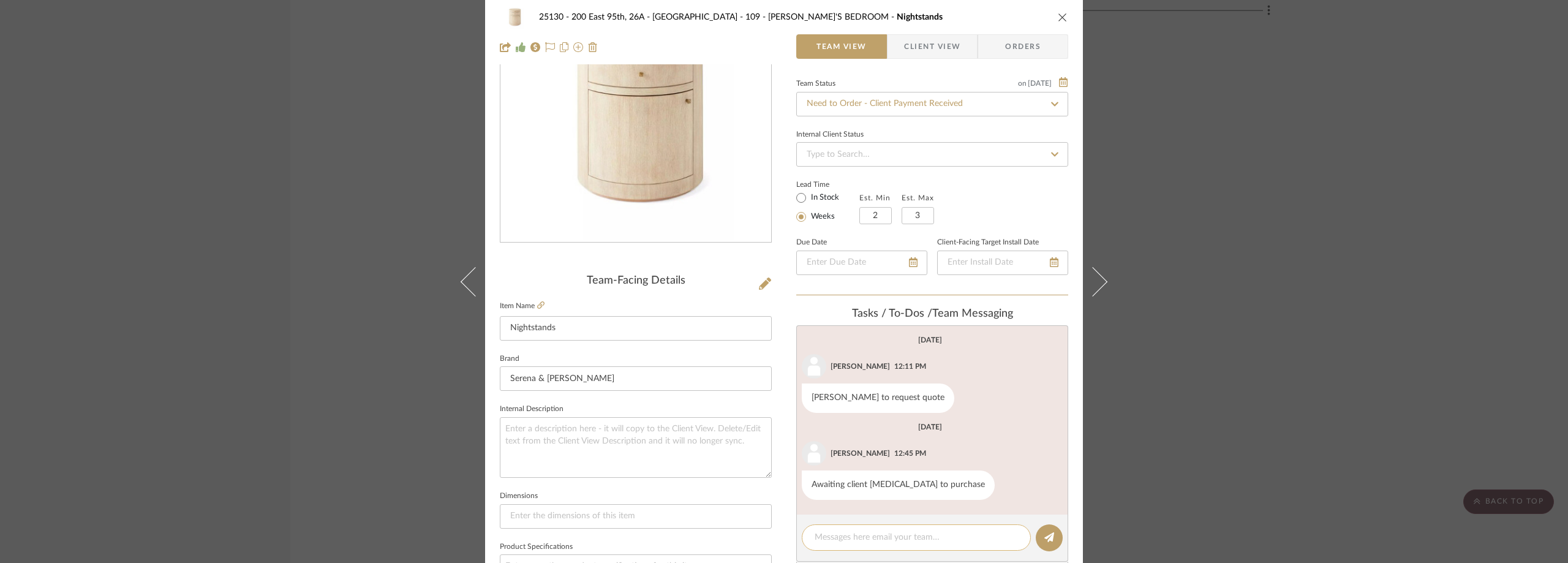
scroll to position [491, 0]
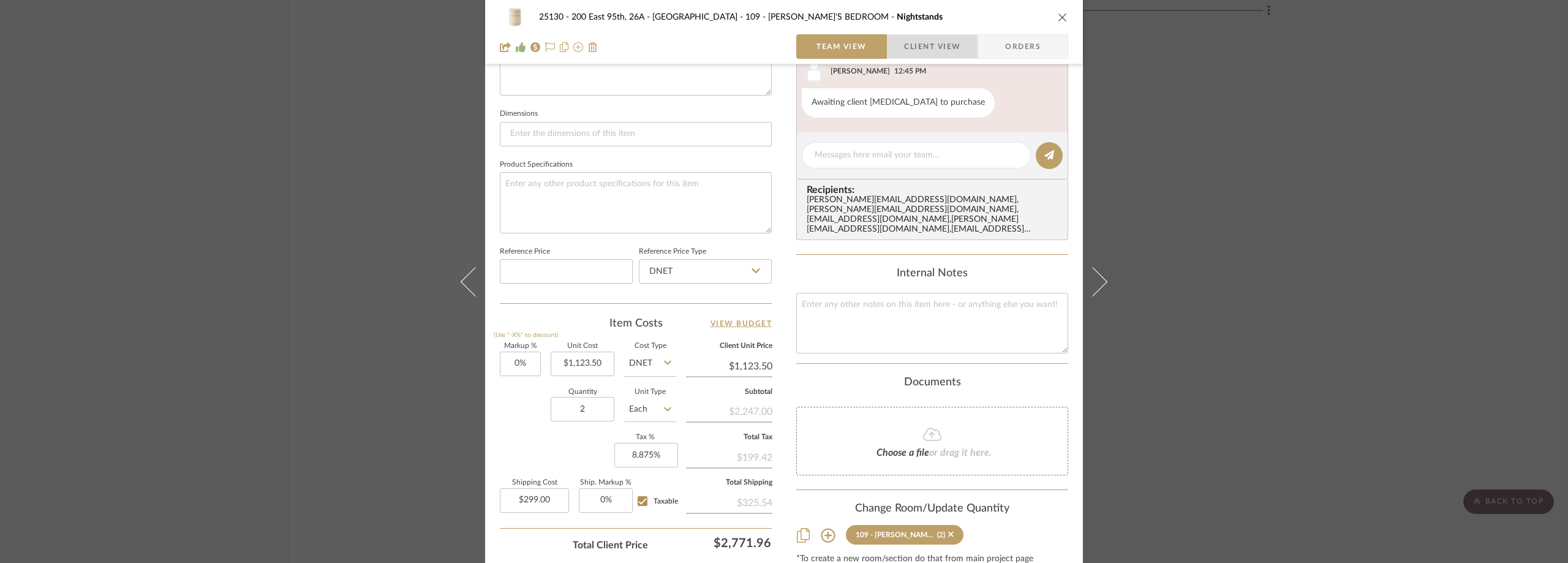
click at [942, 49] on span "Client View" at bounding box center [932, 46] width 56 height 25
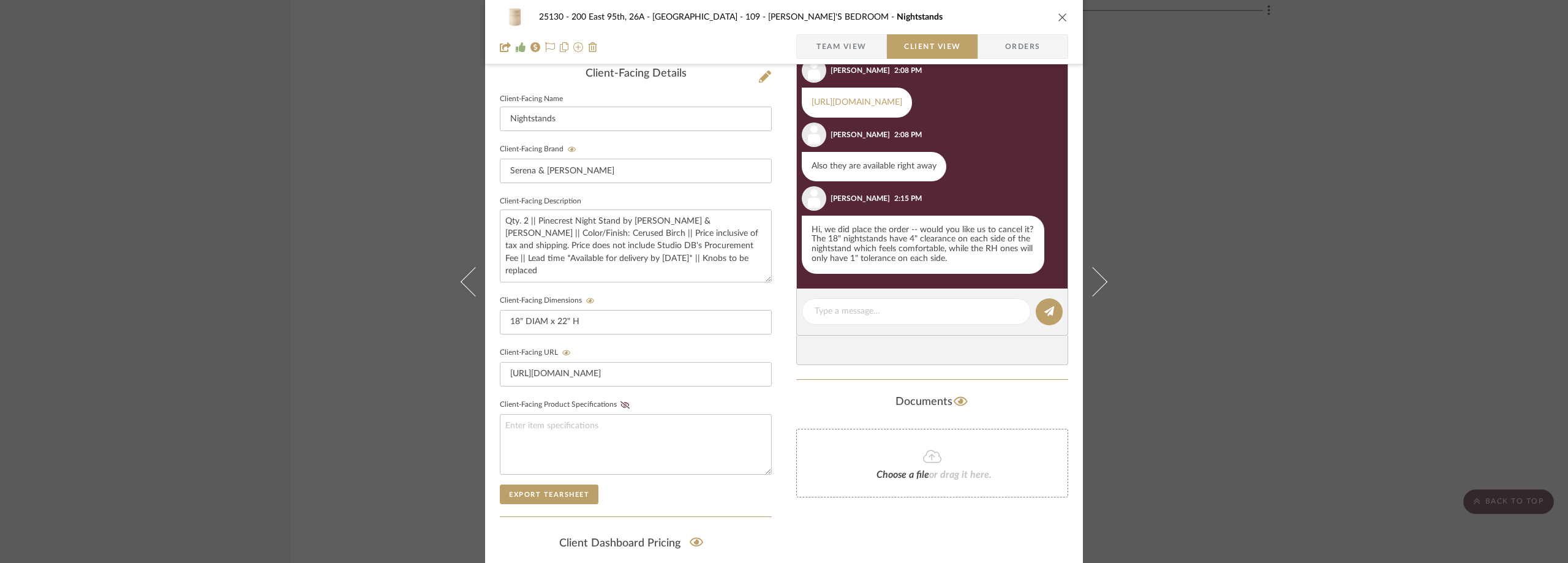
scroll to position [282, 0]
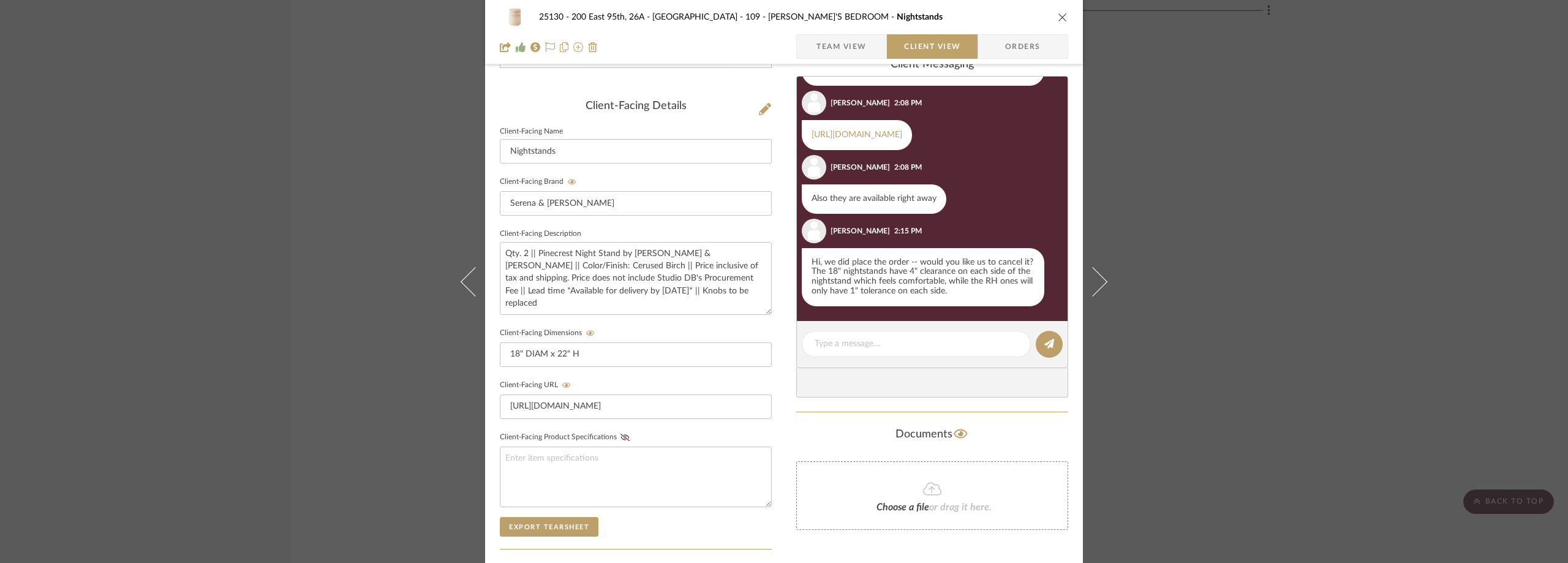
click at [1177, 185] on div "25130 - 200 East 95th, 26A - Kosheleva 109 - [PERSON_NAME]'S BEDROOM Nightstand…" at bounding box center [784, 282] width 1568 height 563
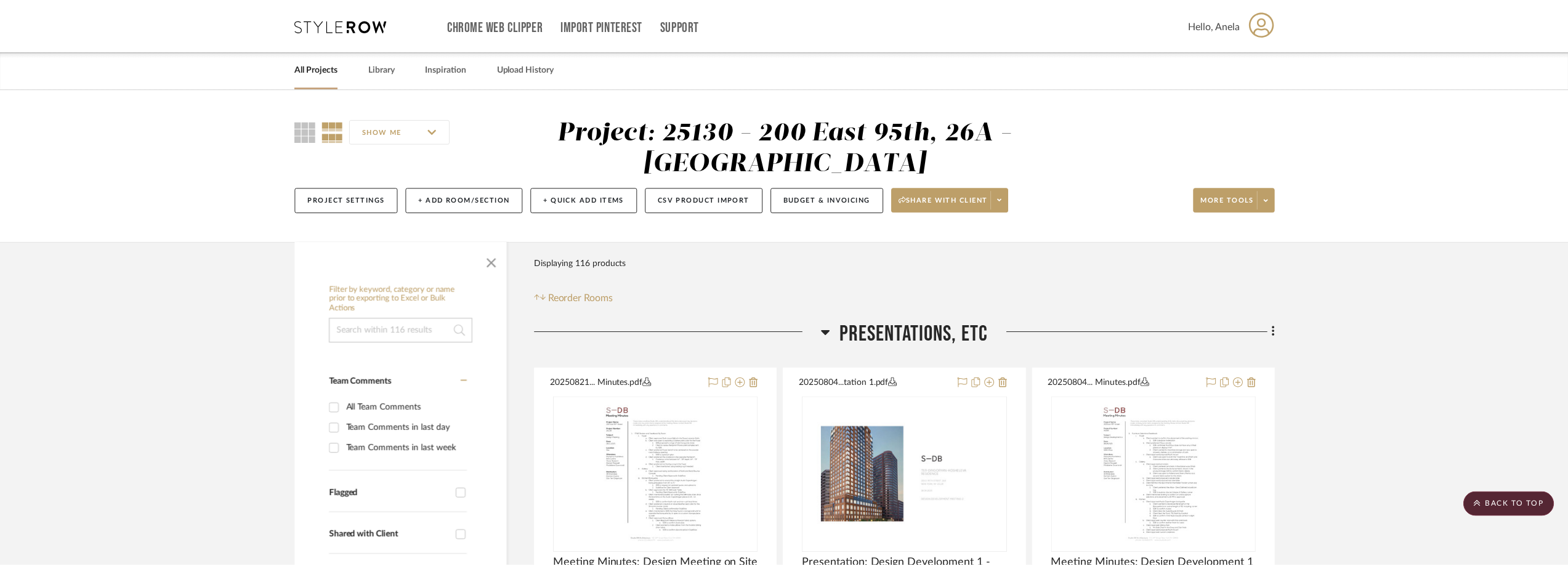
scroll to position [12769, 0]
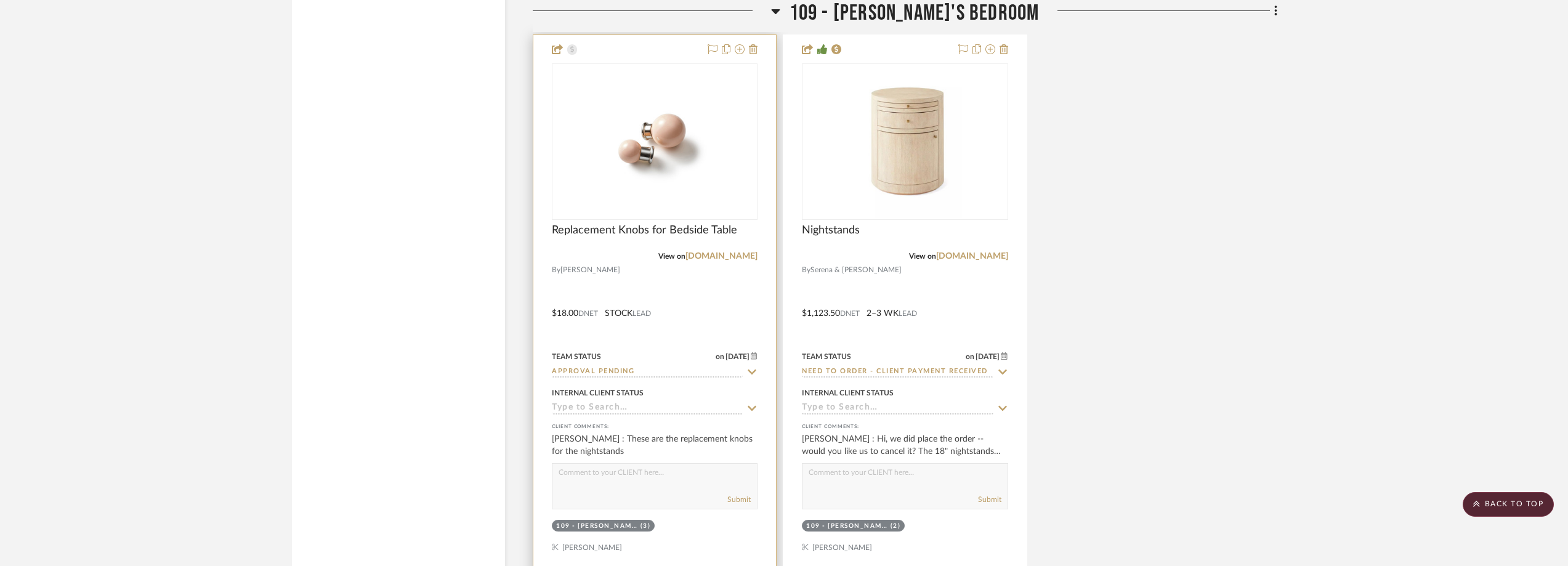
click at [720, 195] on div "0" at bounding box center [655, 142] width 204 height 156
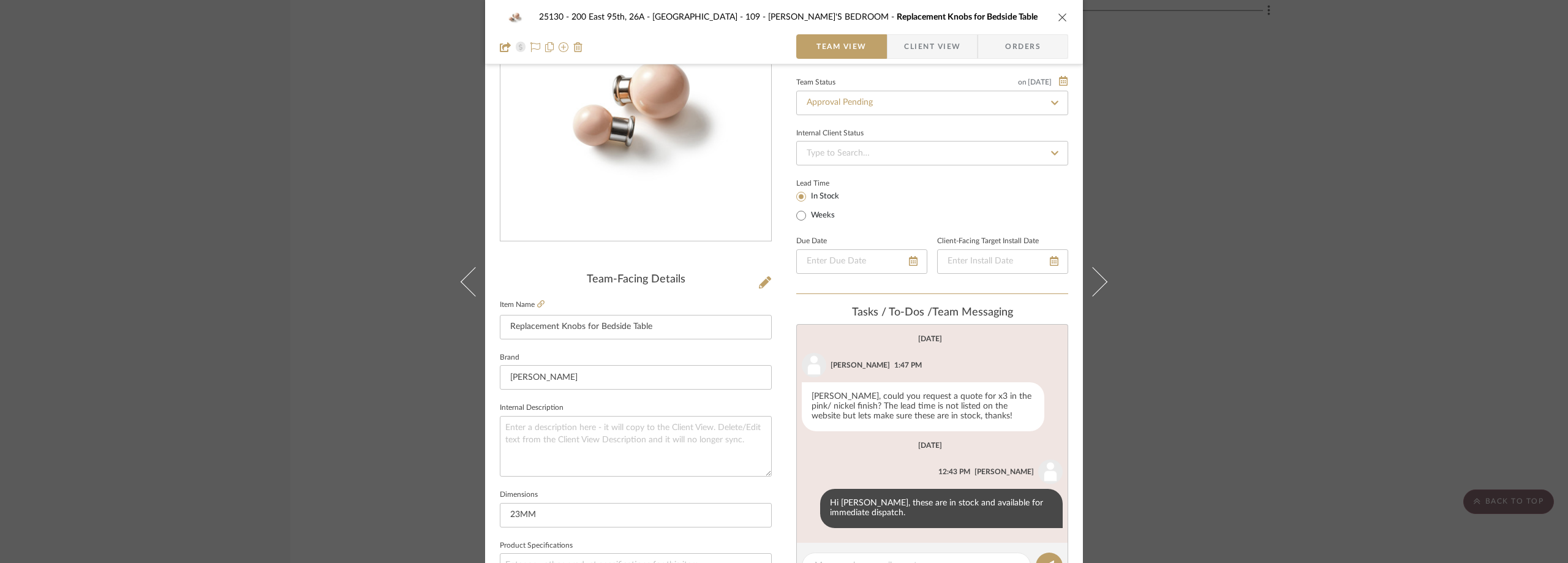
scroll to position [0, 0]
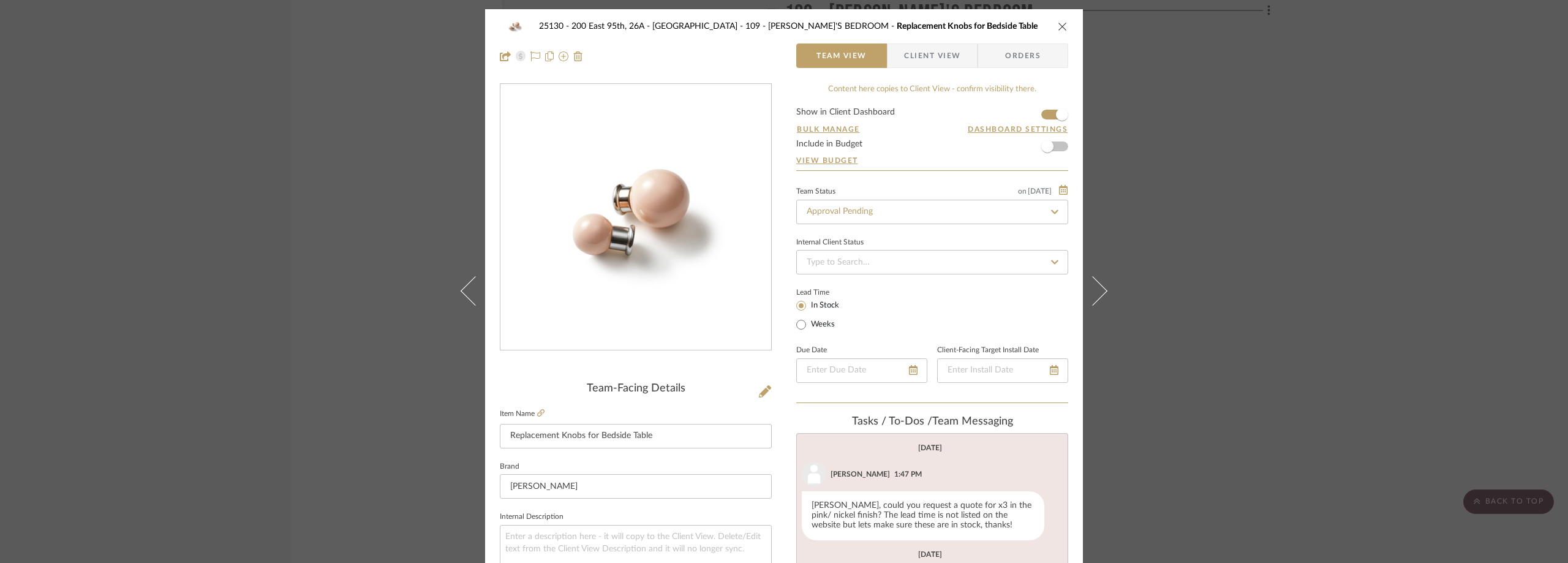
click at [948, 70] on div "25130 - 200 East 95th, 26A - Kosheleva 109 - [PERSON_NAME]'S BEDROOM Replacemen…" at bounding box center [784, 42] width 597 height 65
click at [948, 67] on span "Client View" at bounding box center [932, 55] width 56 height 25
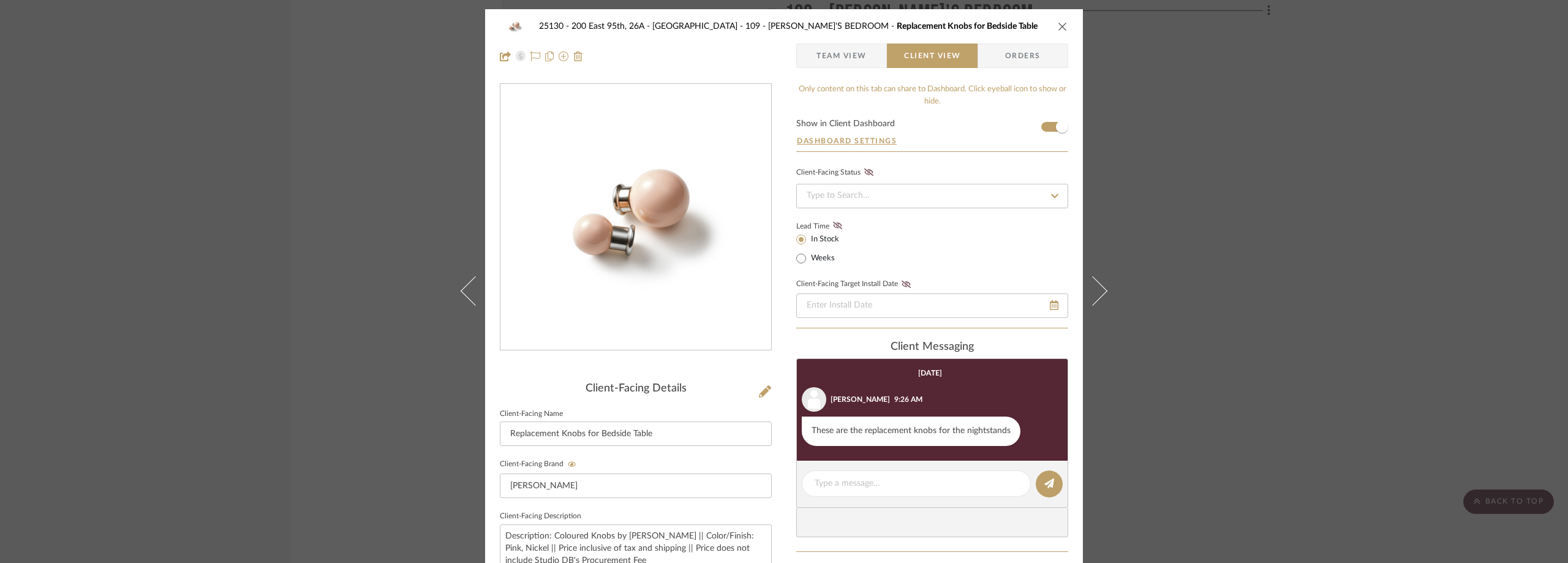
click at [1282, 186] on div "25130 - 200 East 95th, 26A - Kosheleva 109 - [PERSON_NAME]'S BEDROOM Replacemen…" at bounding box center [784, 282] width 1568 height 563
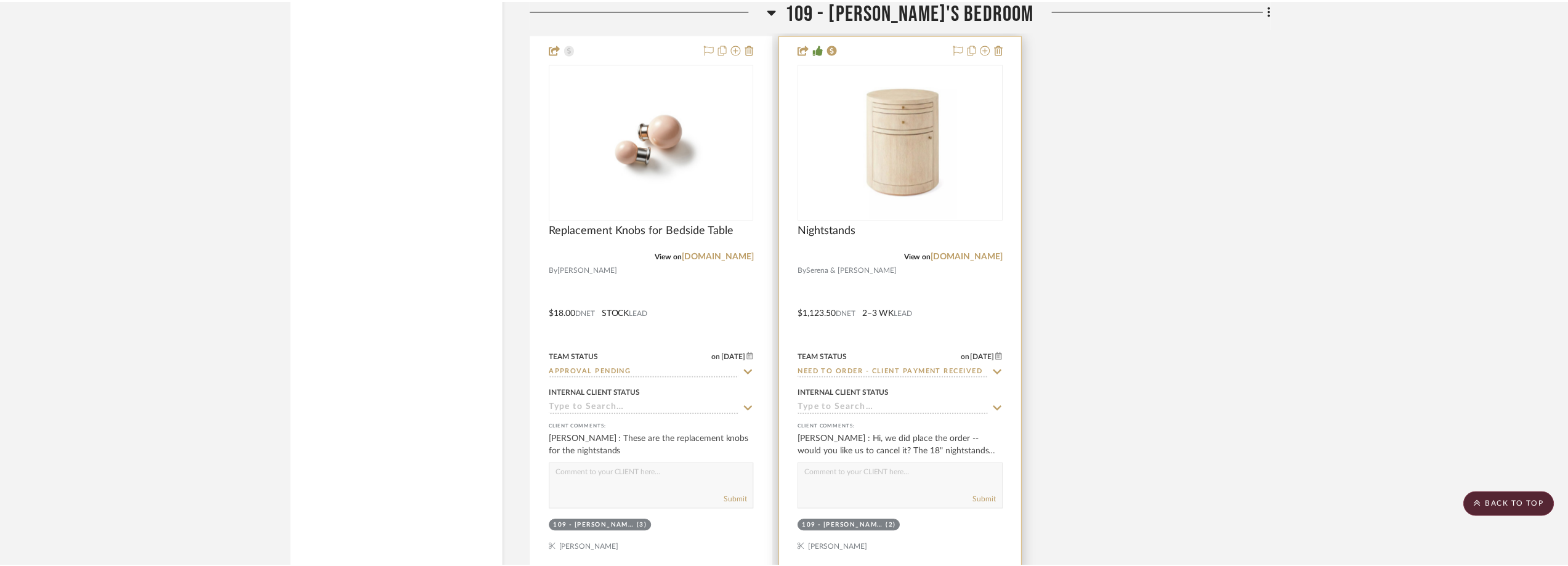
scroll to position [12769, 0]
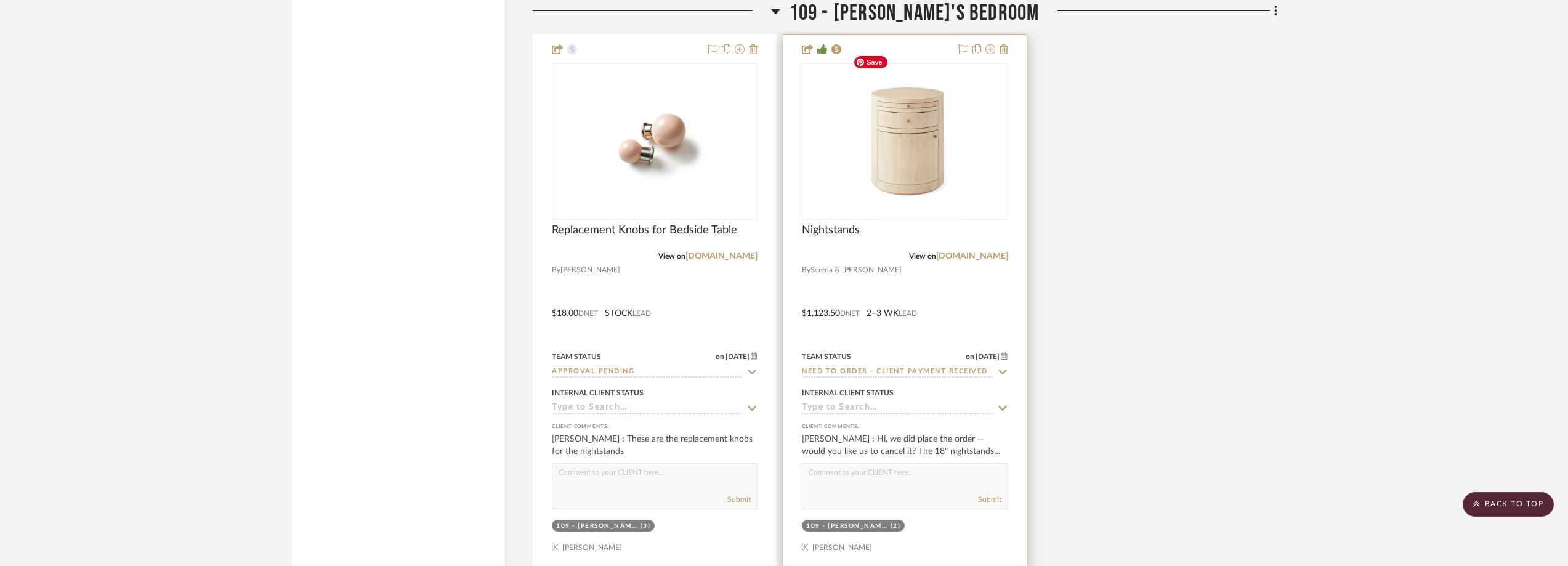
click at [972, 173] on div "0" at bounding box center [904, 142] width 204 height 156
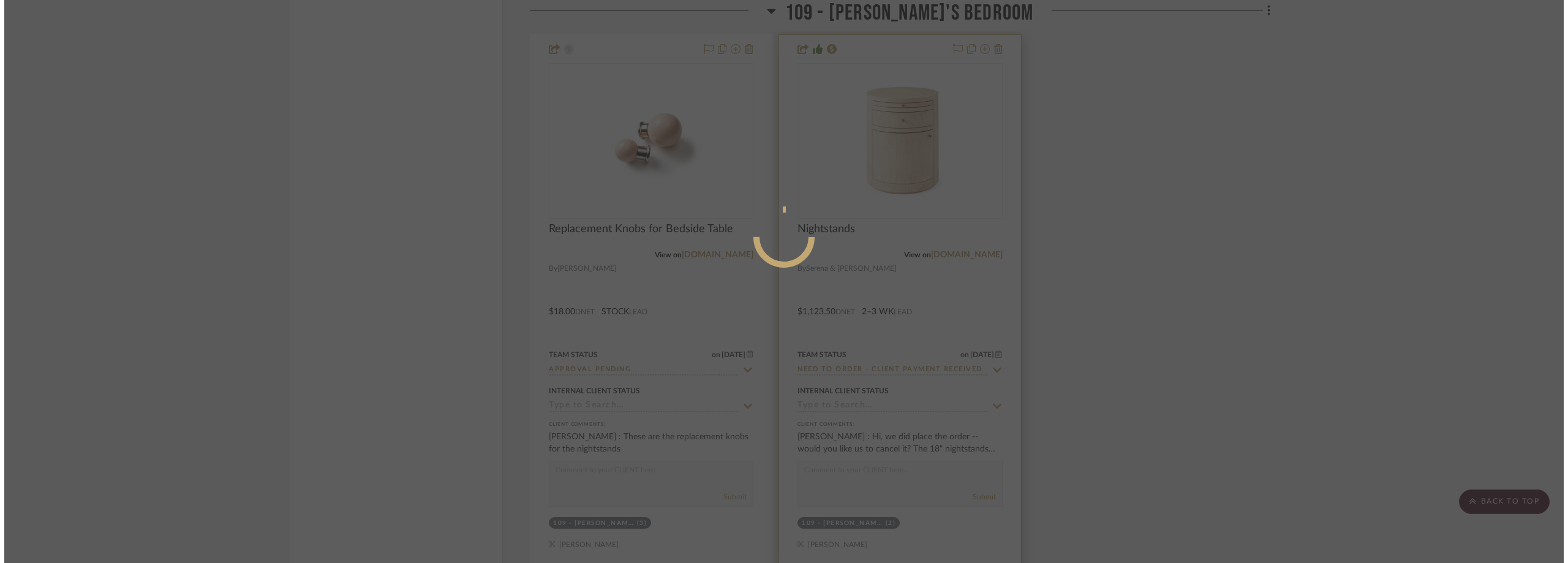
scroll to position [0, 0]
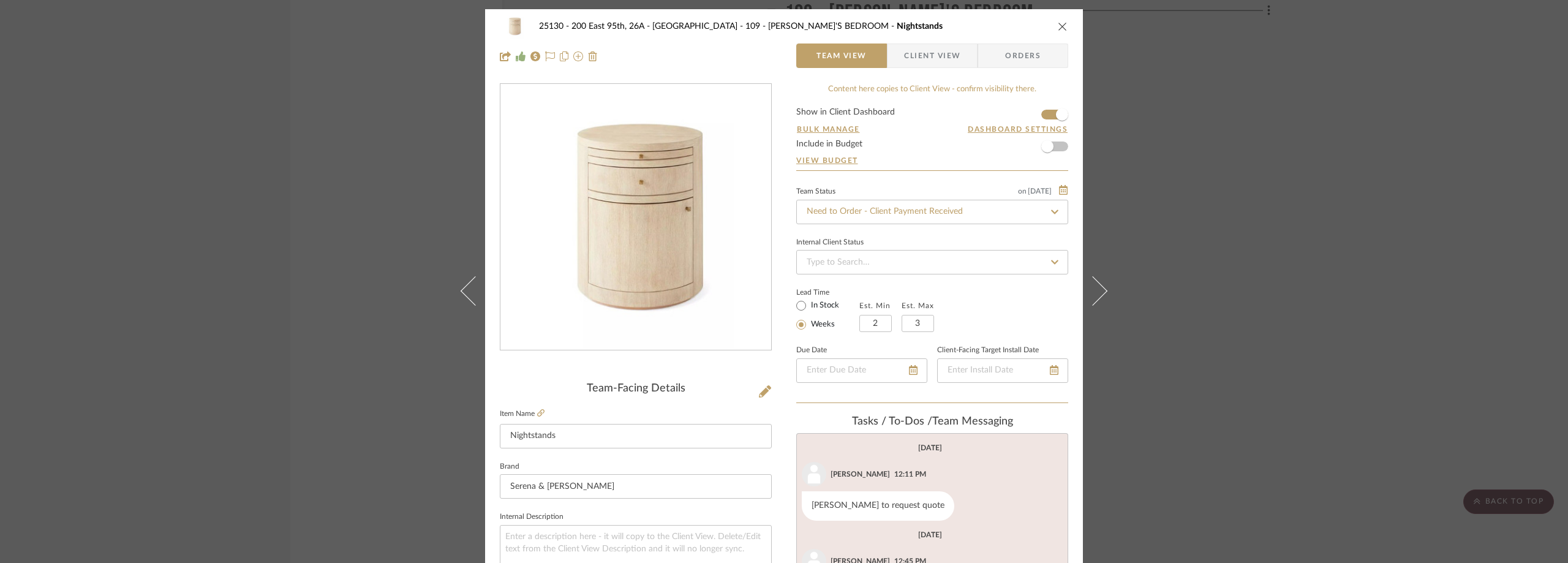
click at [904, 58] on span "Client View" at bounding box center [932, 55] width 56 height 25
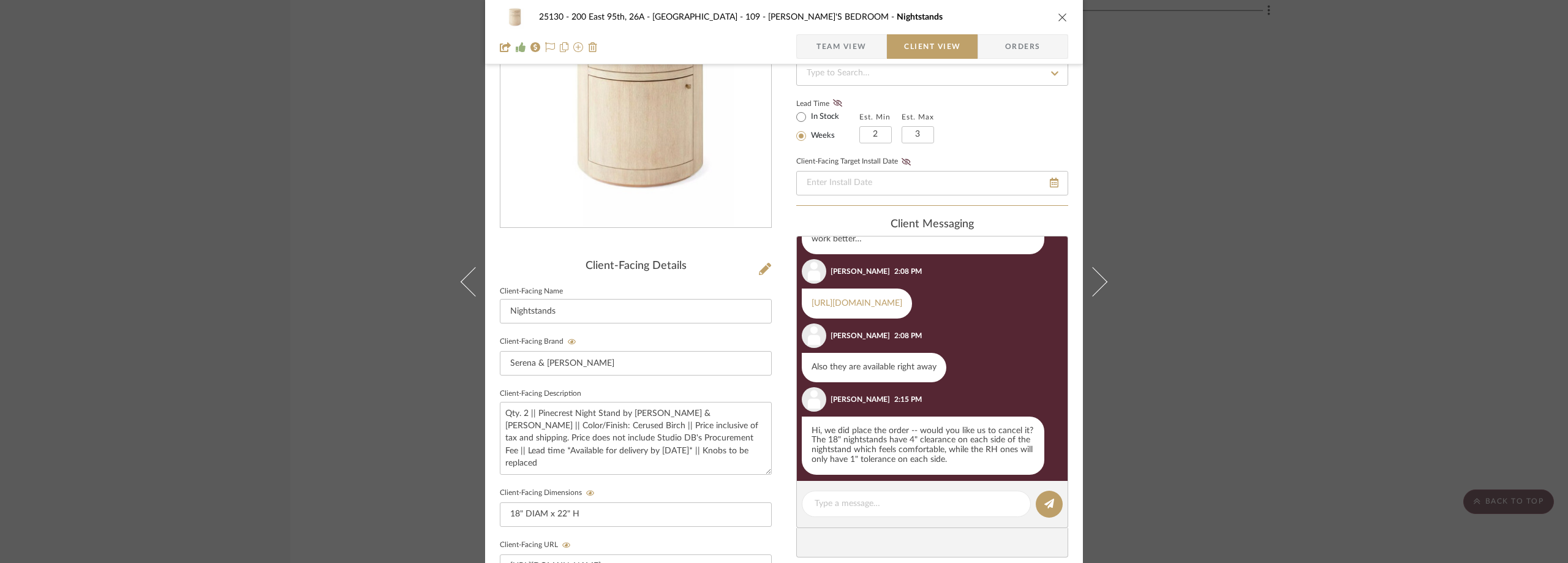
scroll to position [733, 0]
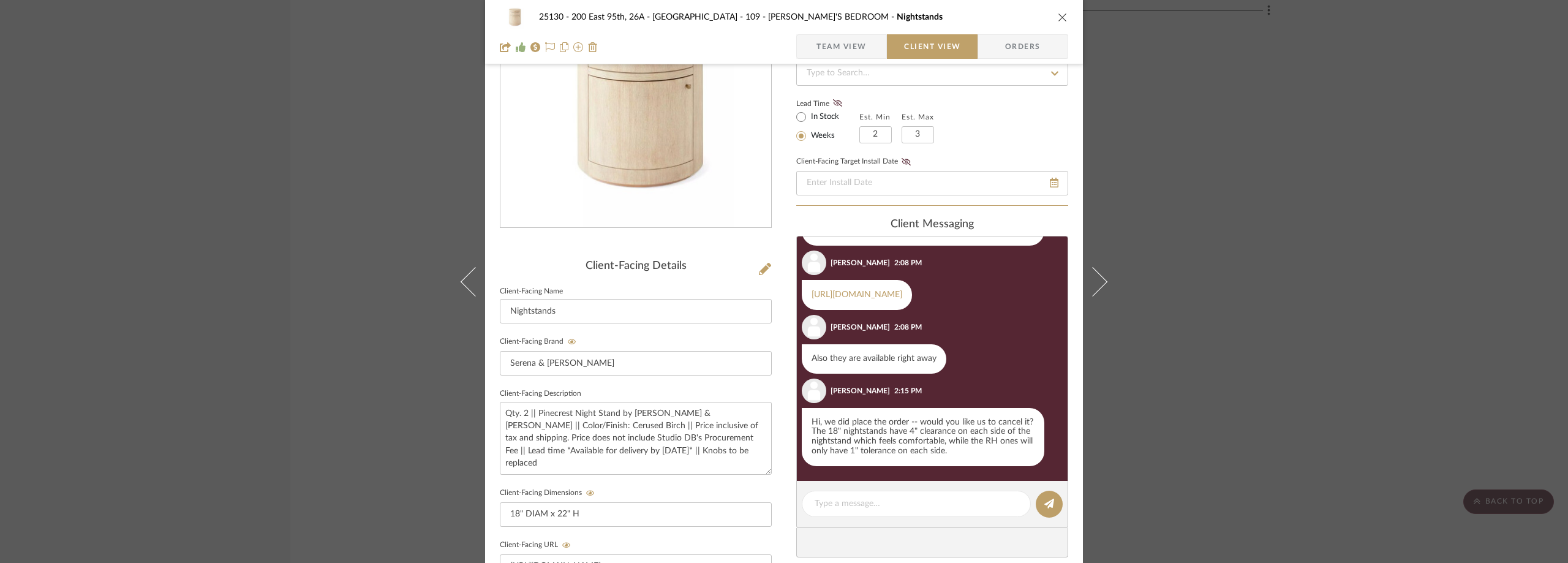
click at [354, 209] on div "25130 - 200 East 95th, 26A - Kosheleva 109 - [PERSON_NAME]'S BEDROOM Nightstand…" at bounding box center [784, 282] width 1568 height 563
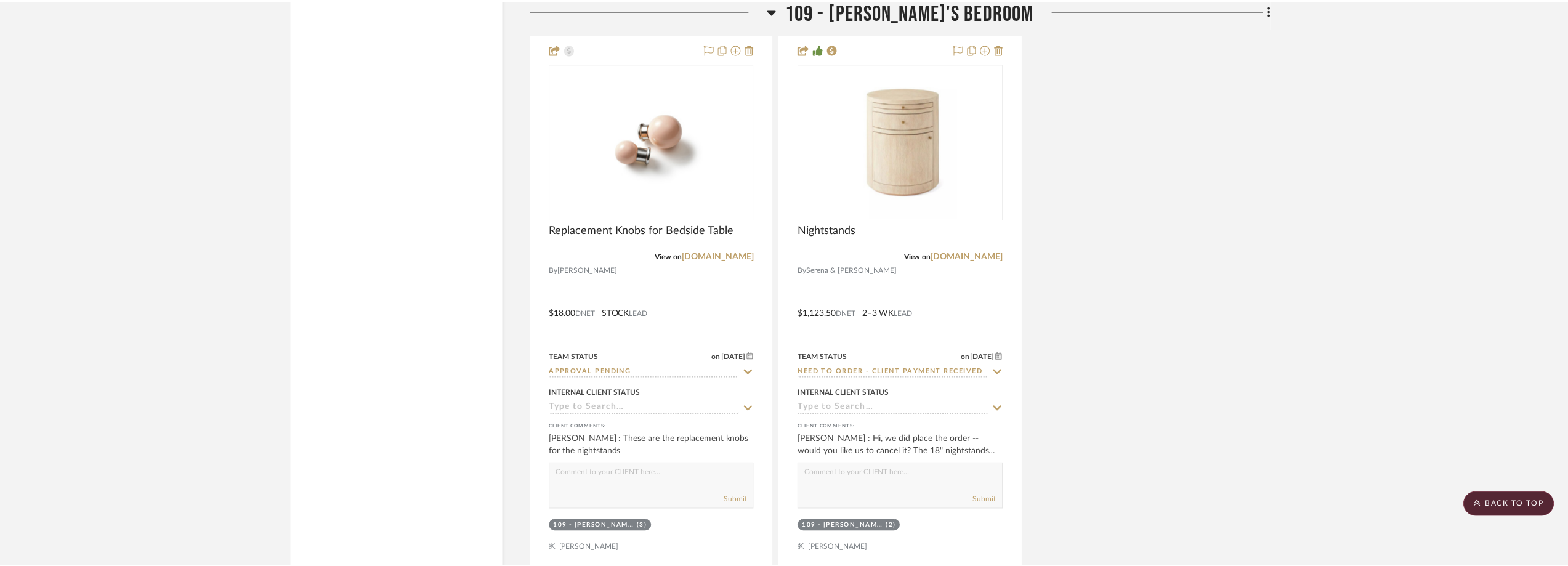
scroll to position [12769, 0]
